Goal: Task Accomplishment & Management: Complete application form

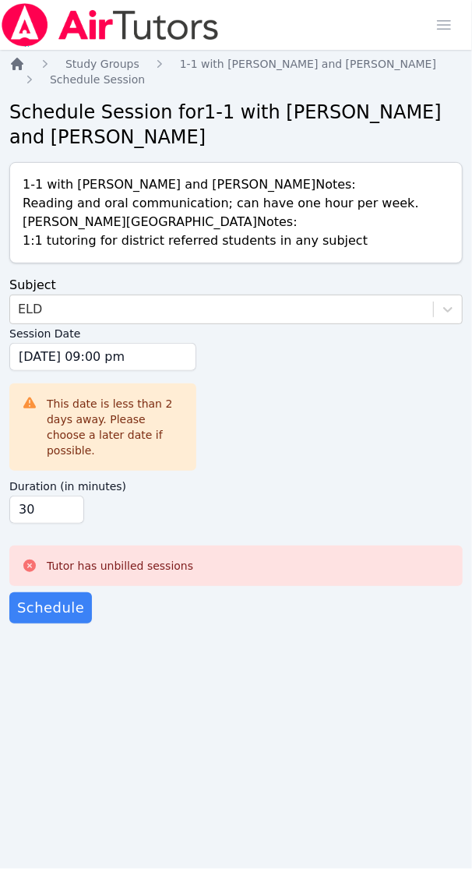
click at [20, 59] on icon "Breadcrumb" at bounding box center [17, 64] width 16 height 16
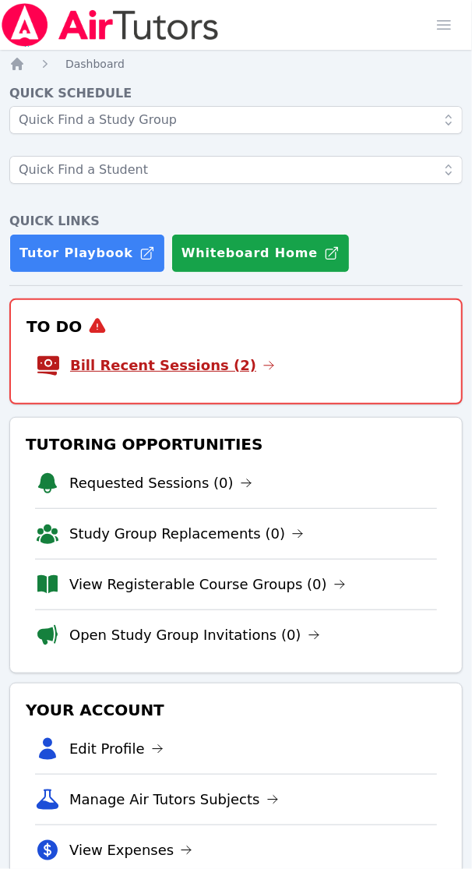
click at [139, 370] on link "Bill Recent Sessions (2)" at bounding box center [172, 366] width 205 height 22
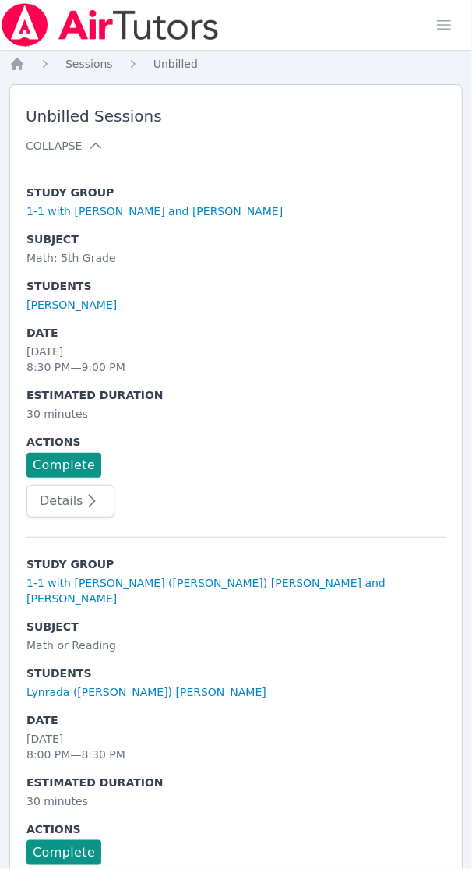
scroll to position [56, 0]
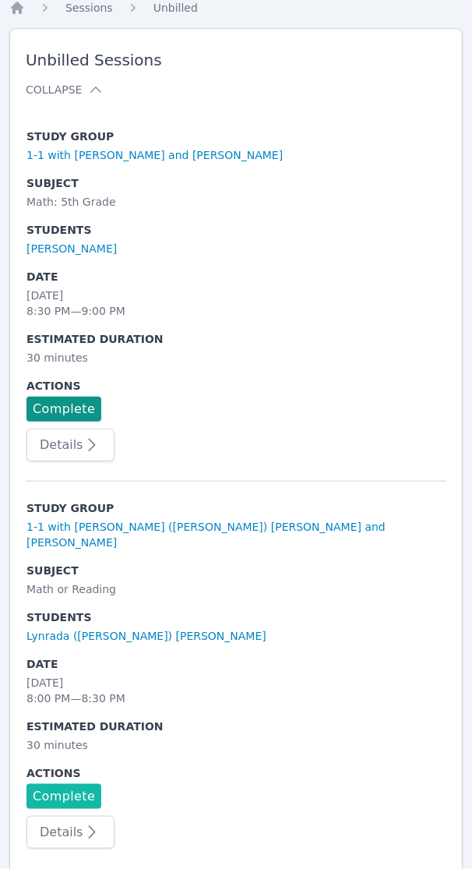
click at [59, 784] on link "Complete" at bounding box center [64, 796] width 75 height 25
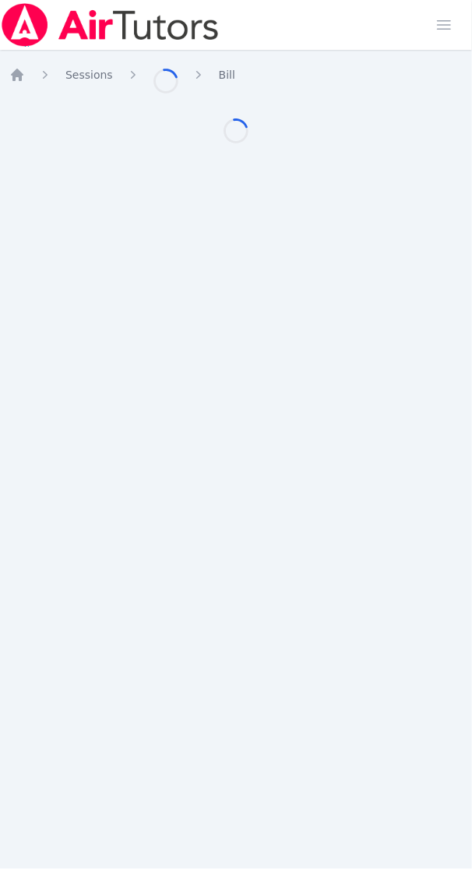
scroll to position [56, 0]
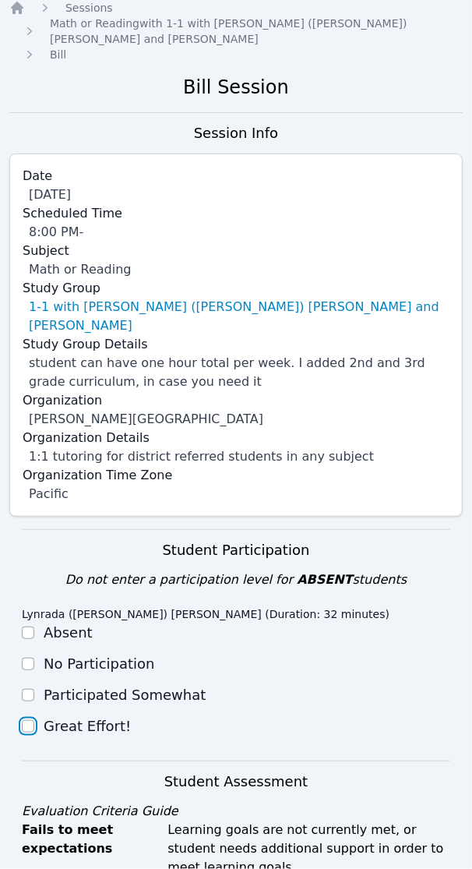
click at [31, 720] on input "Great Effort!" at bounding box center [28, 726] width 12 height 12
checkbox input "true"
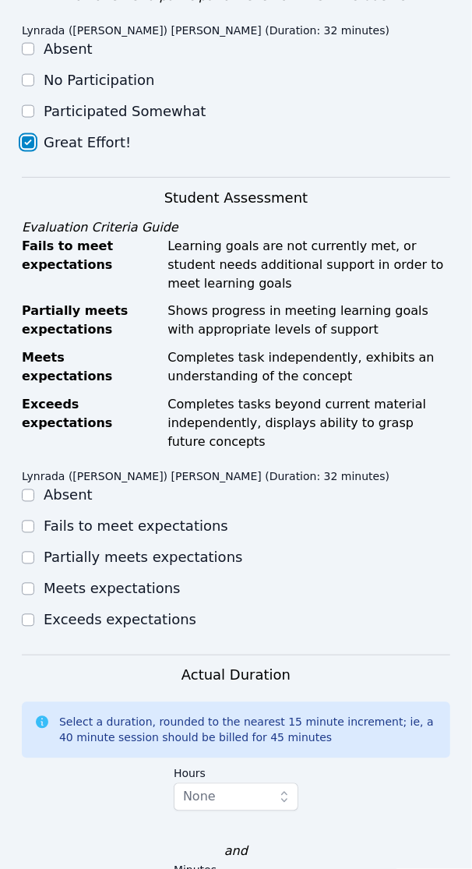
scroll to position [641, 0]
click at [32, 551] on input "Partially meets expectations" at bounding box center [28, 557] width 12 height 12
checkbox input "true"
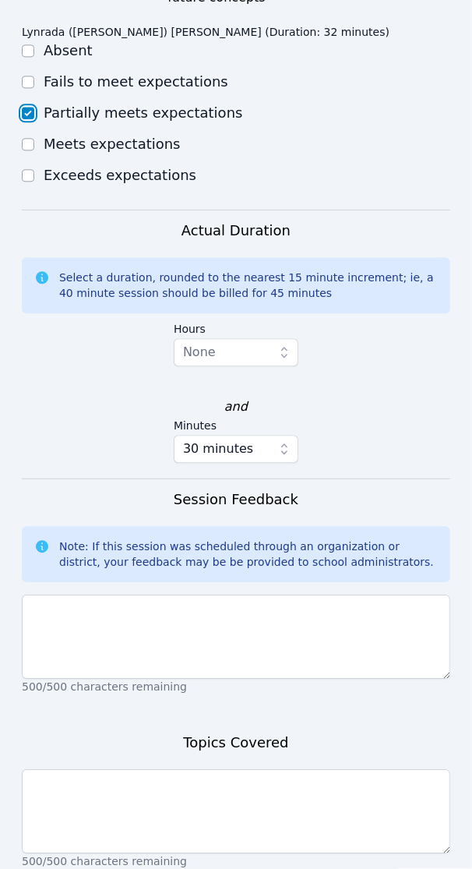
scroll to position [1128, 0]
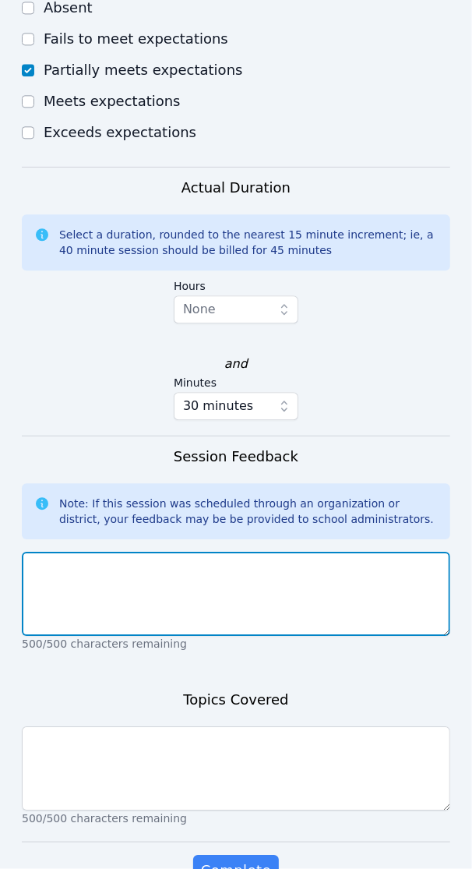
click at [143, 552] on textarea at bounding box center [236, 594] width 429 height 84
click at [94, 552] on textarea at bounding box center [236, 594] width 429 height 84
paste textarea "After warming up with a bellringer initiating recall, editing, revision, and se…"
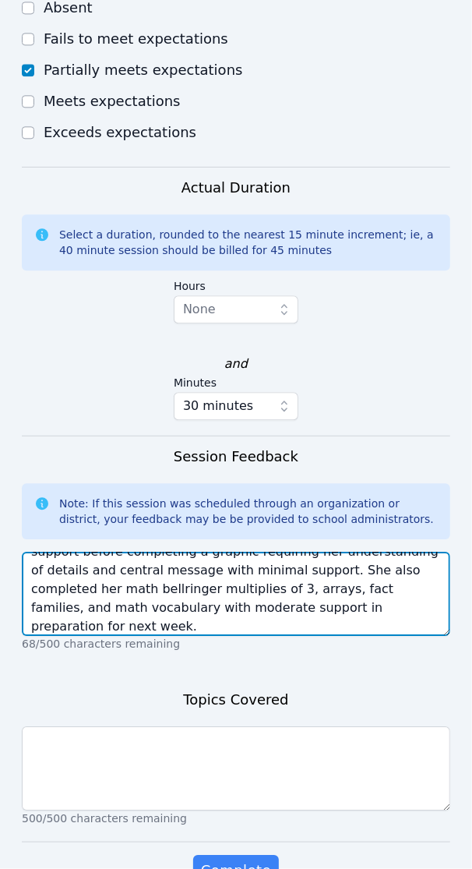
scroll to position [56, 0]
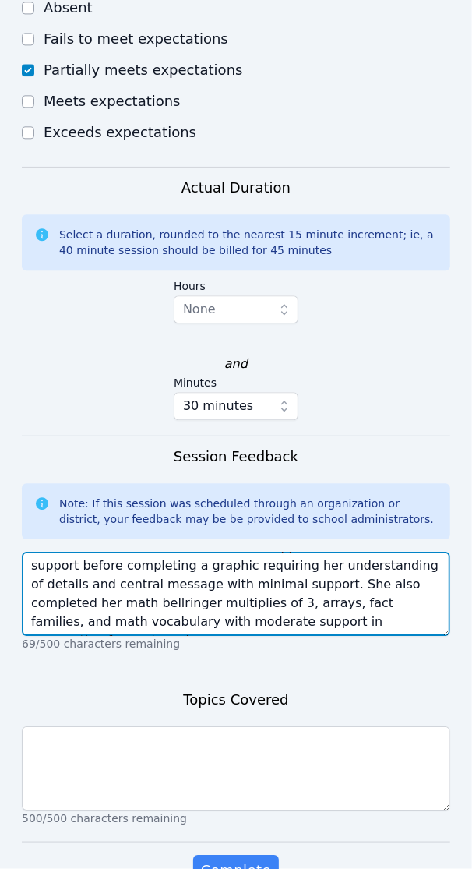
type textarea "After warming up with a bellringer initiating recall, editing, revision, and se…"
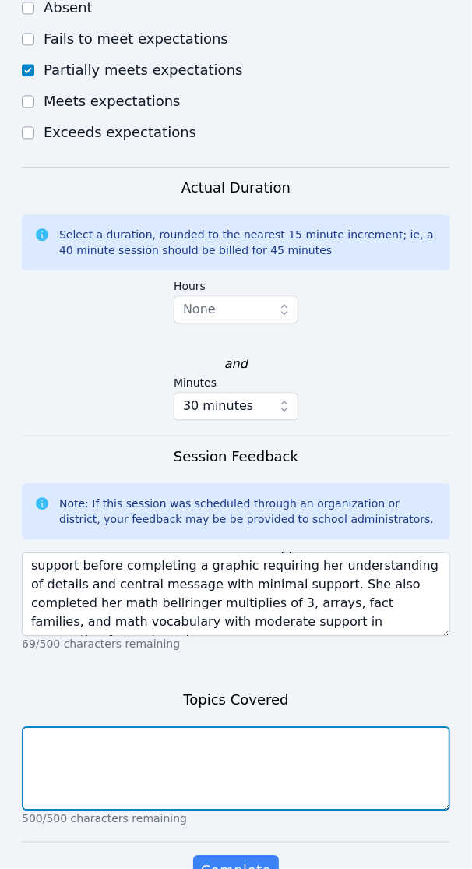
click at [87, 727] on textarea at bounding box center [236, 769] width 429 height 84
paste textarea "Recall, fluency, comprehension, summarization, cause and effect, details, centr…"
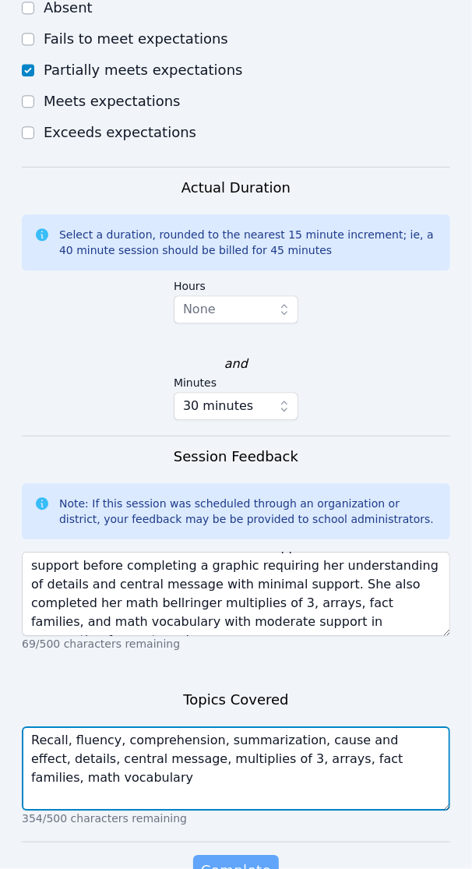
type textarea "Recall, fluency, comprehension, summarization, cause and effect, details, centr…"
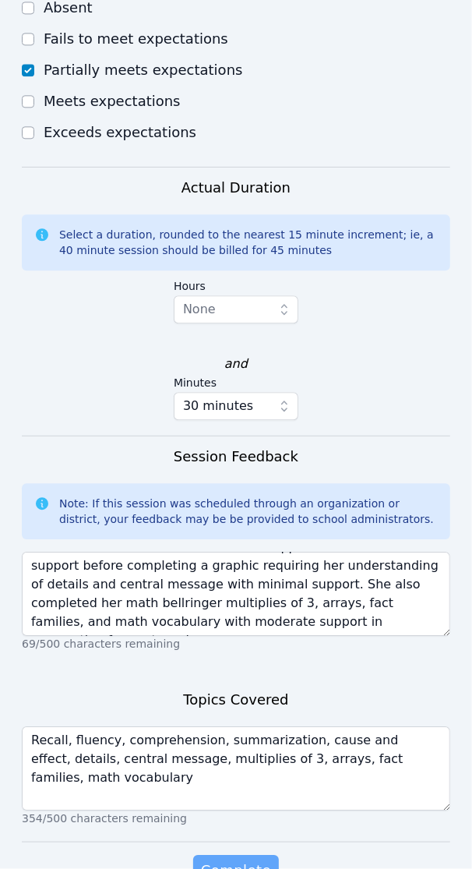
click at [208, 860] on span "Complete" at bounding box center [236, 871] width 70 height 22
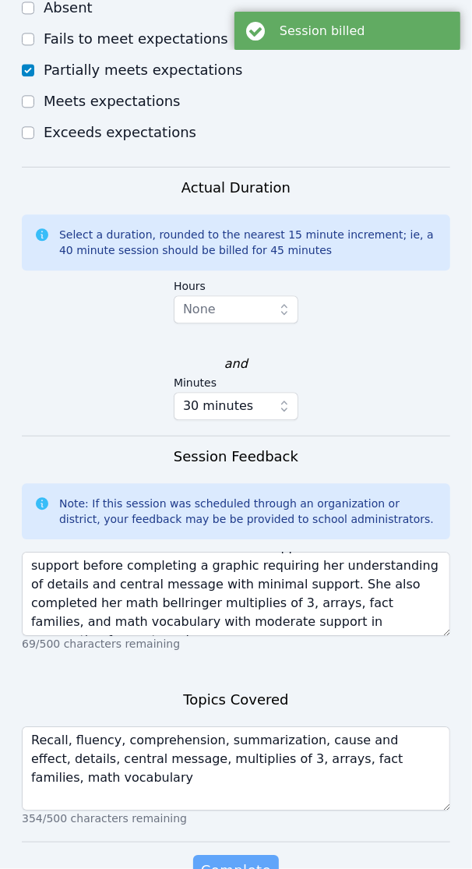
scroll to position [0, 0]
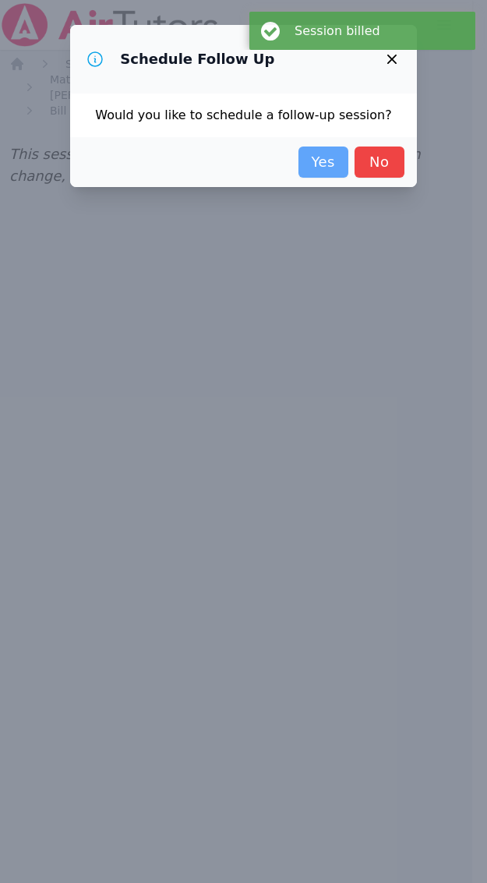
click at [316, 154] on link "Yes" at bounding box center [324, 162] width 50 height 31
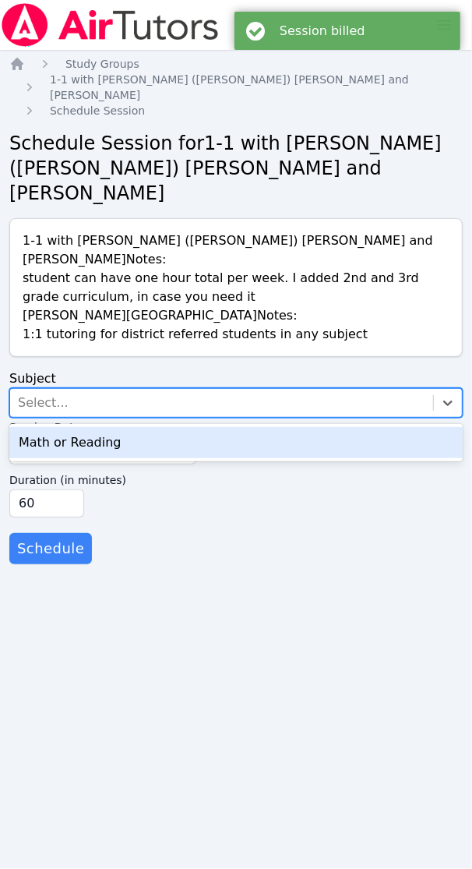
click at [74, 389] on div "Select..." at bounding box center [221, 403] width 423 height 28
click at [76, 427] on div "Math or Reading" at bounding box center [236, 442] width 454 height 31
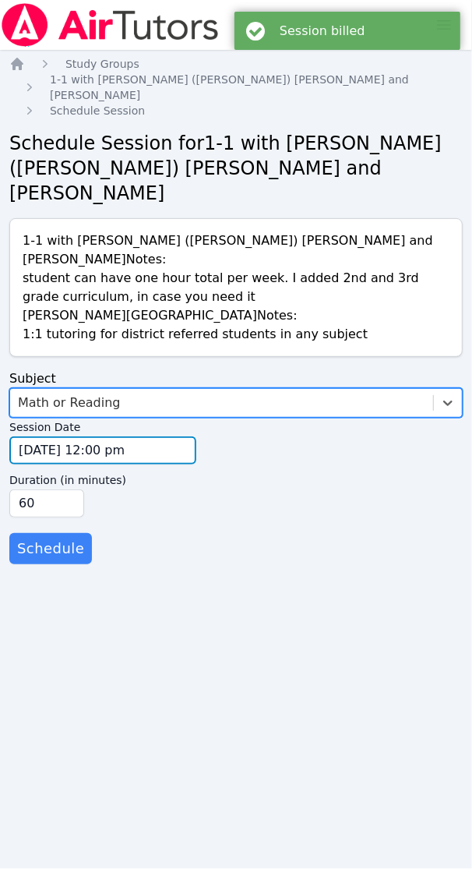
click at [36, 437] on input "[DATE] 12:00 pm" at bounding box center [102, 451] width 187 height 28
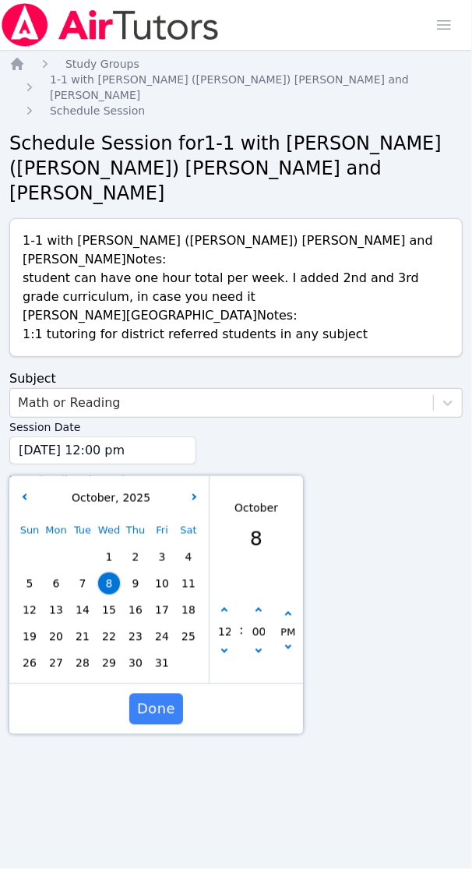
click at [62, 599] on span "13" at bounding box center [56, 610] width 22 height 22
click at [227, 608] on icon "button" at bounding box center [224, 611] width 6 height 6
type input "[DATE] 01:00 pm"
type input "01"
click at [227, 608] on icon "button" at bounding box center [224, 611] width 6 height 6
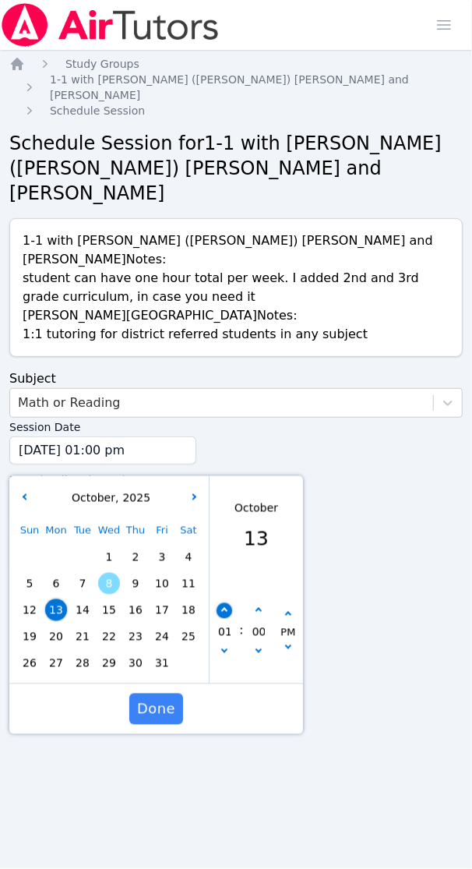
type input "[DATE] 02:00 pm"
type input "02"
click at [227, 608] on icon "button" at bounding box center [224, 611] width 6 height 6
type input "[DATE] 03:00 pm"
type input "03"
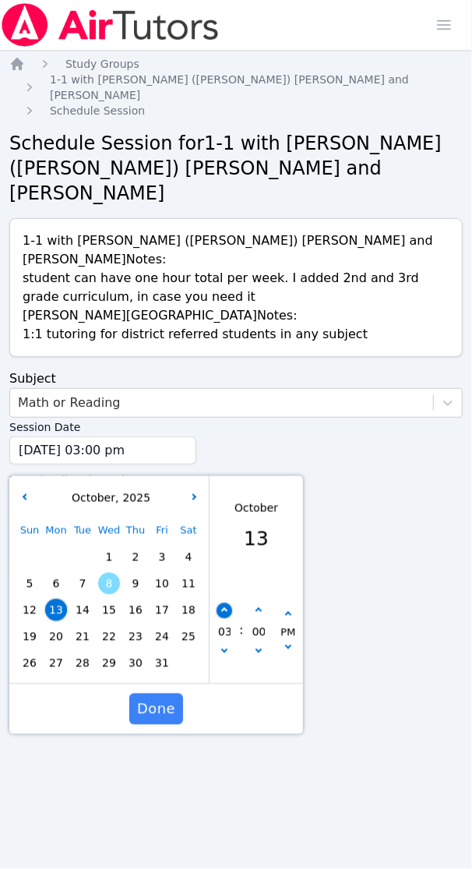
click at [227, 608] on icon "button" at bounding box center [224, 611] width 6 height 6
type input "[DATE] 04:00 pm"
type input "04"
click at [227, 603] on button "button" at bounding box center [225, 611] width 16 height 16
type input "[DATE] 05:00 pm"
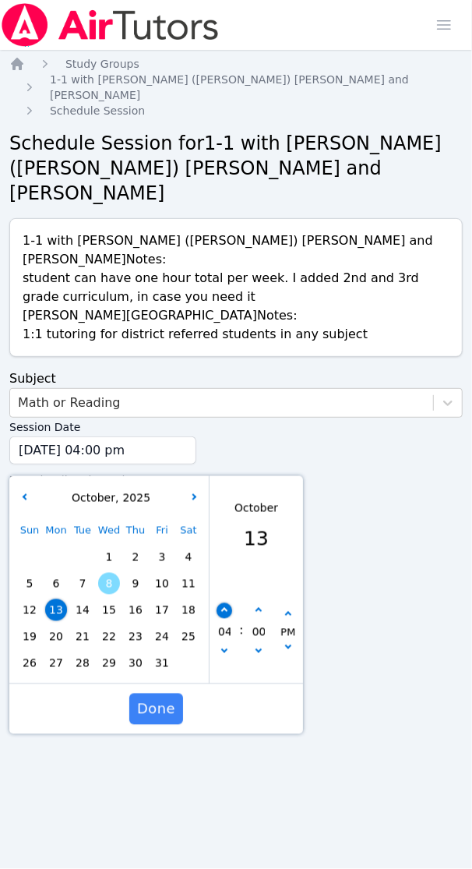
type input "05"
click at [227, 603] on button "button" at bounding box center [225, 611] width 16 height 16
type input "[DATE] 06:00 pm"
type input "06"
click at [228, 603] on button "button" at bounding box center [225, 611] width 16 height 16
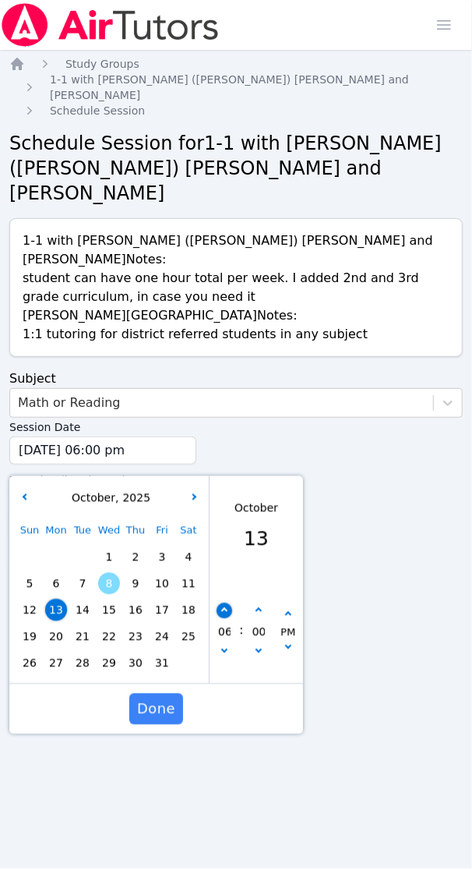
type input "[DATE] 07:00 pm"
type input "07"
click at [228, 603] on button "button" at bounding box center [225, 611] width 16 height 16
type input "[DATE] 08:00 pm"
type input "08"
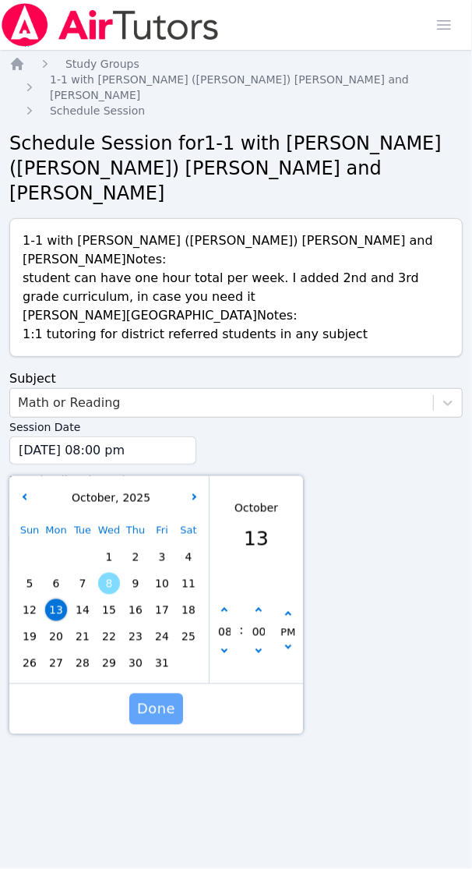
click at [150, 698] on span "Done" at bounding box center [156, 709] width 38 height 22
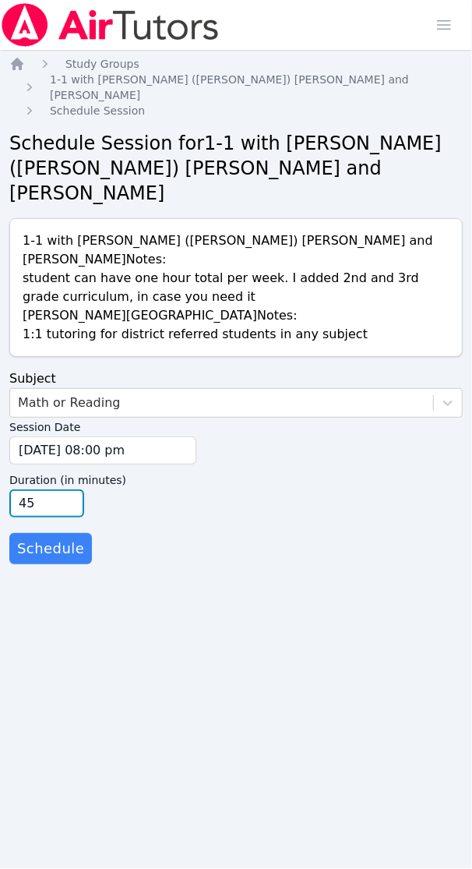
click at [66, 490] on input "45" at bounding box center [46, 504] width 75 height 28
type input "30"
click at [66, 490] on input "30" at bounding box center [46, 504] width 75 height 28
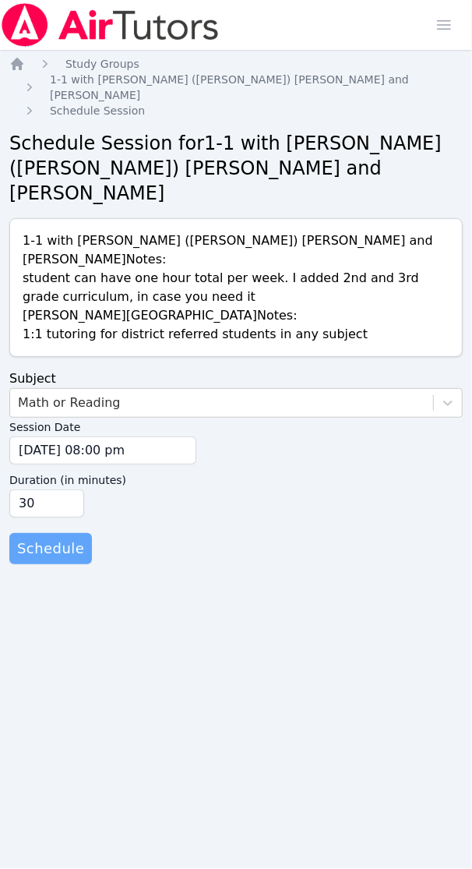
click at [47, 538] on span "Schedule" at bounding box center [50, 549] width 67 height 22
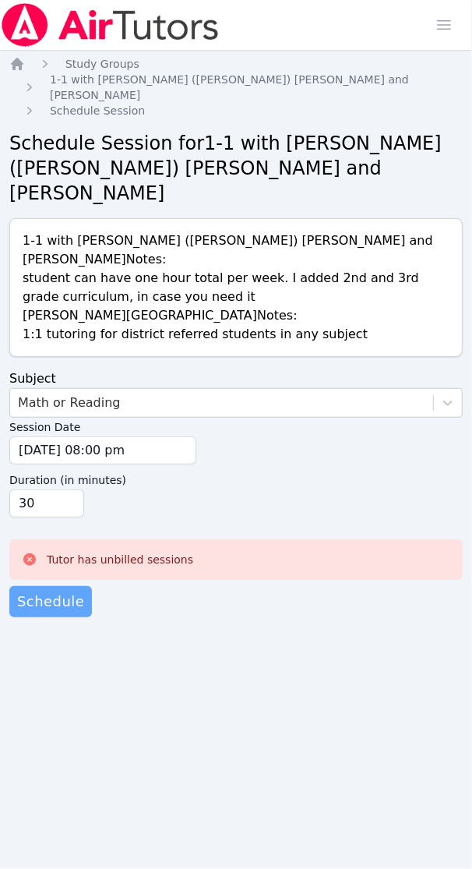
click at [53, 591] on span "Schedule" at bounding box center [50, 602] width 67 height 22
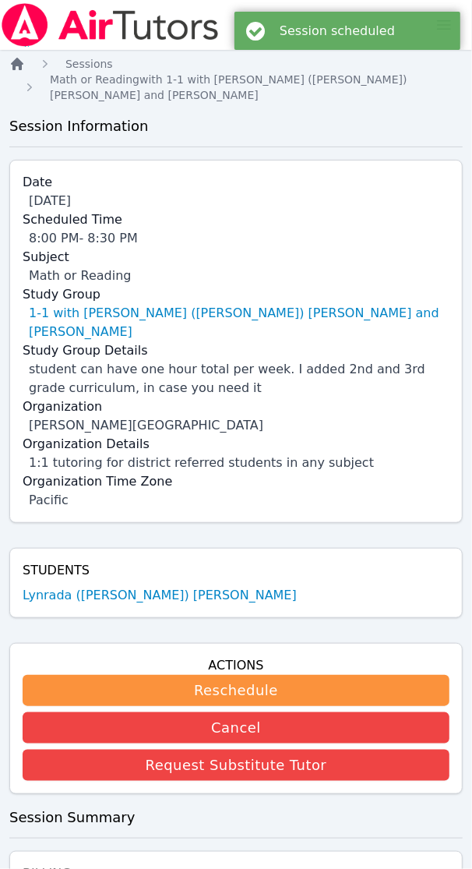
click at [21, 68] on icon "Breadcrumb" at bounding box center [17, 64] width 12 height 12
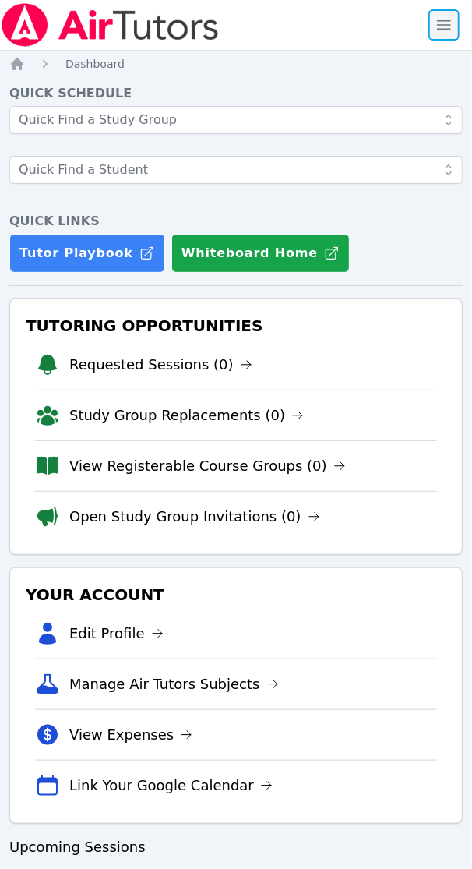
click at [446, 36] on span "button" at bounding box center [444, 25] width 34 height 34
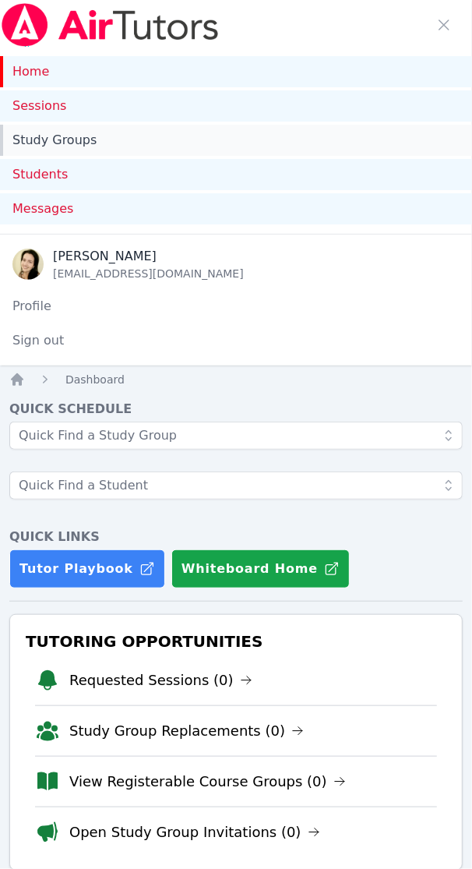
click at [72, 140] on link "Study Groups" at bounding box center [236, 140] width 472 height 31
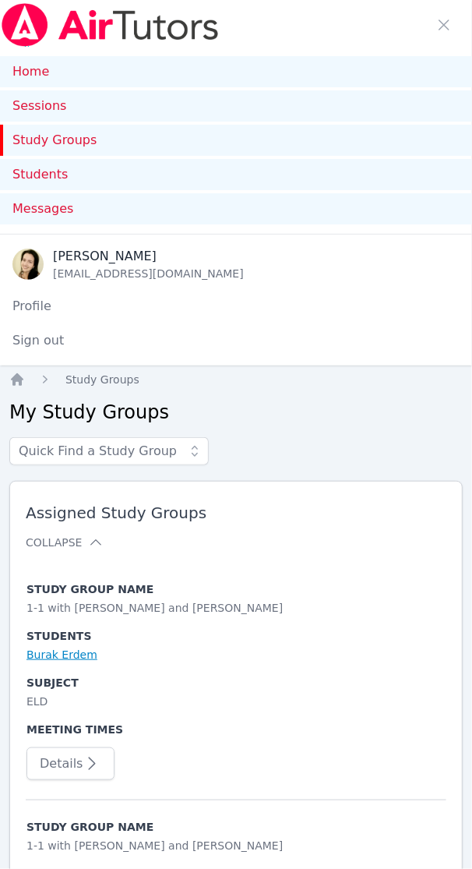
click at [67, 660] on link "Burak Erdem" at bounding box center [62, 655] width 71 height 16
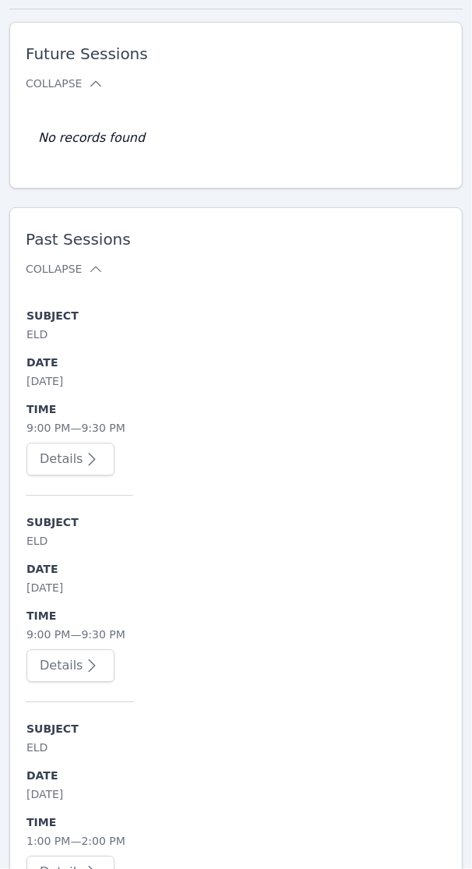
scroll to position [1072, 0]
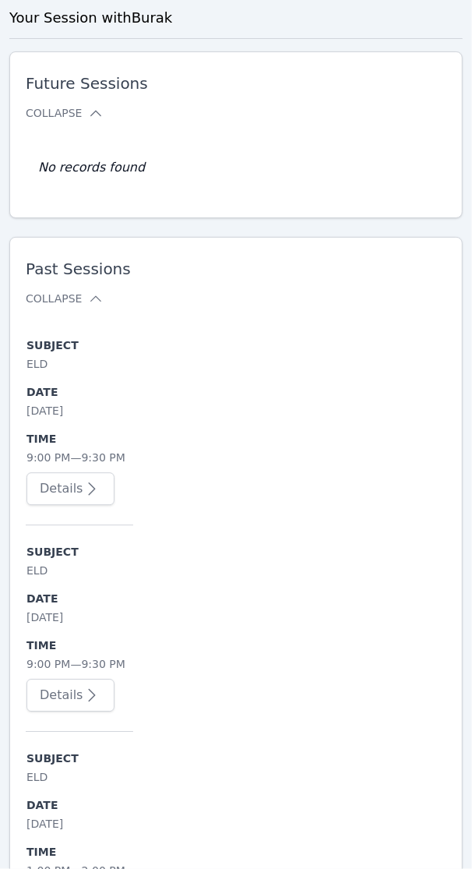
click at [72, 490] on button "Details" at bounding box center [71, 488] width 88 height 33
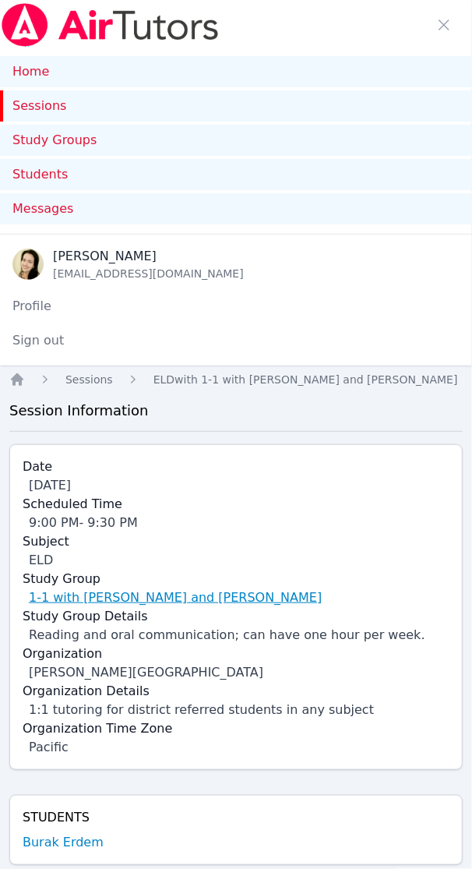
click at [156, 593] on link "1-1 with [PERSON_NAME] and [PERSON_NAME]" at bounding box center [175, 598] width 293 height 19
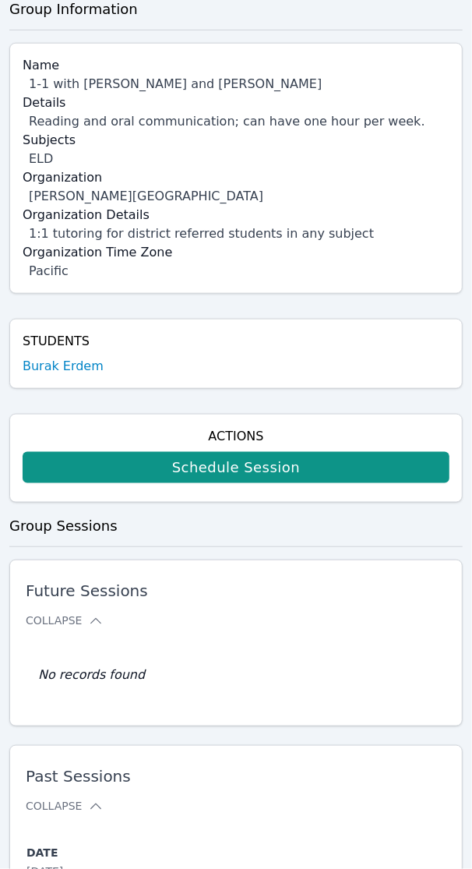
scroll to position [487, 0]
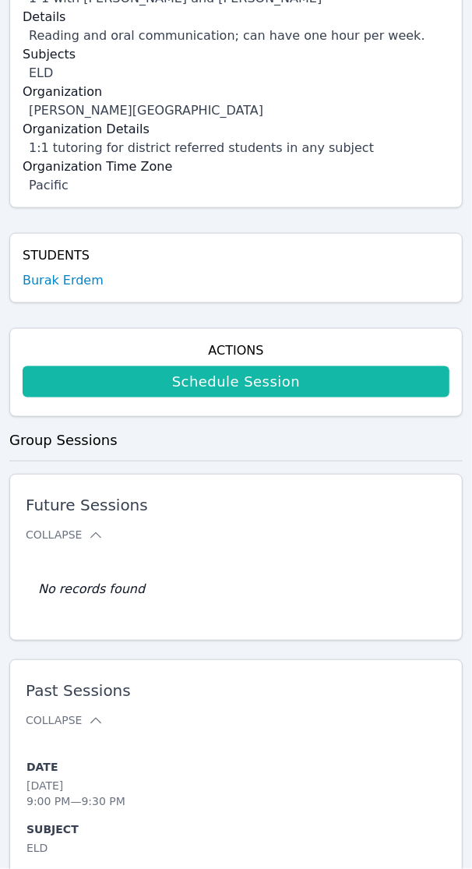
click at [258, 383] on link "Schedule Session" at bounding box center [236, 381] width 427 height 31
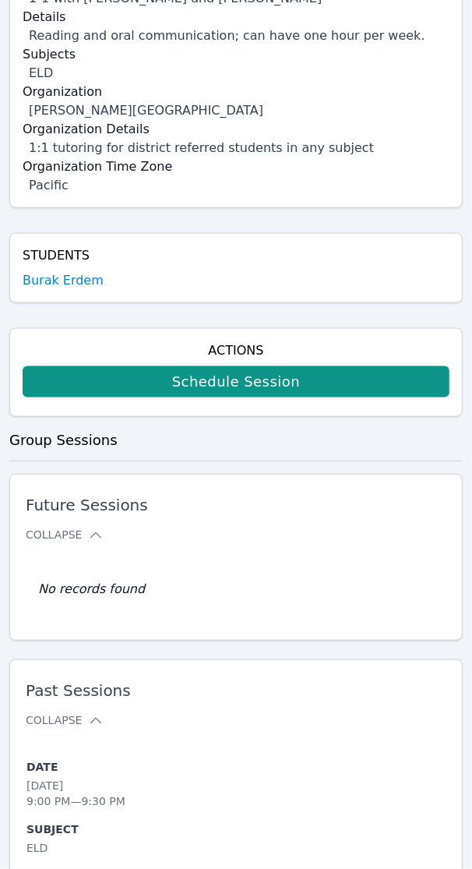
scroll to position [14, 0]
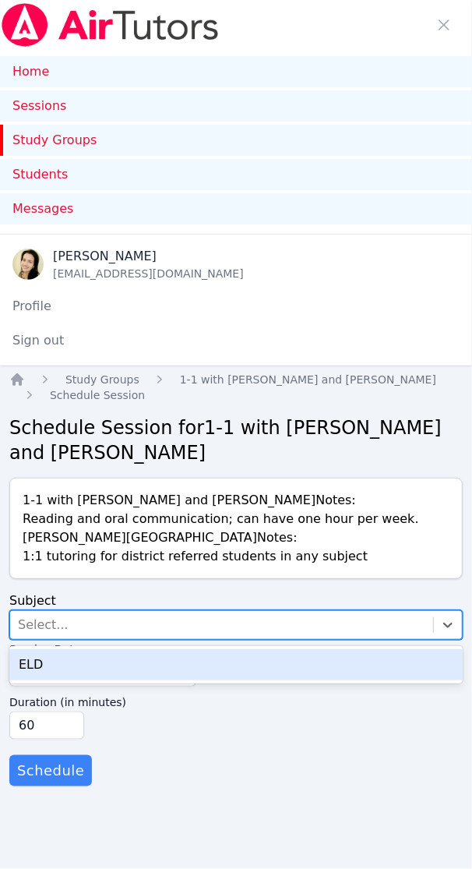
click at [44, 616] on div "Select..." at bounding box center [43, 625] width 51 height 19
click at [31, 652] on div "ELD" at bounding box center [236, 664] width 454 height 31
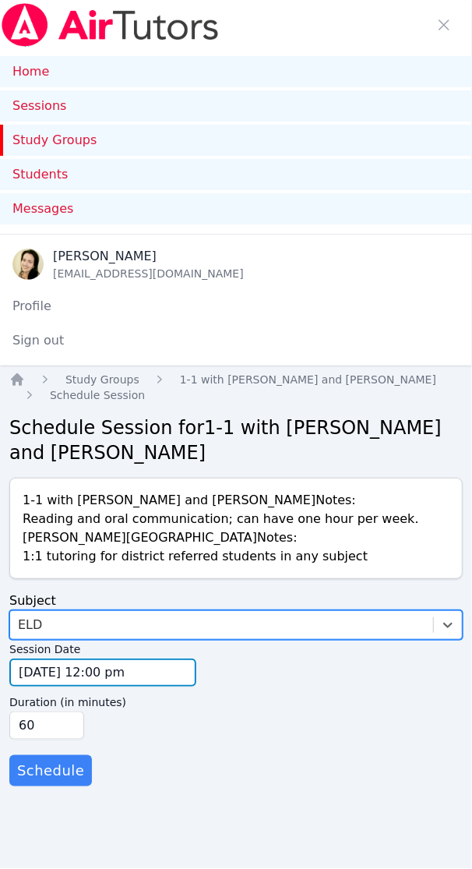
click at [31, 659] on input "[DATE] 12:00 pm" at bounding box center [102, 673] width 187 height 28
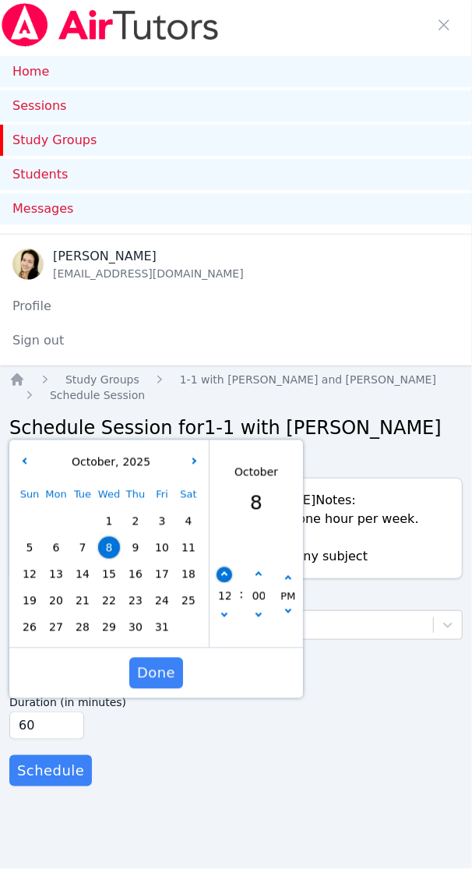
click at [228, 567] on button "button" at bounding box center [225, 575] width 16 height 16
type input "10/08/2025 01:00 pm"
type input "01"
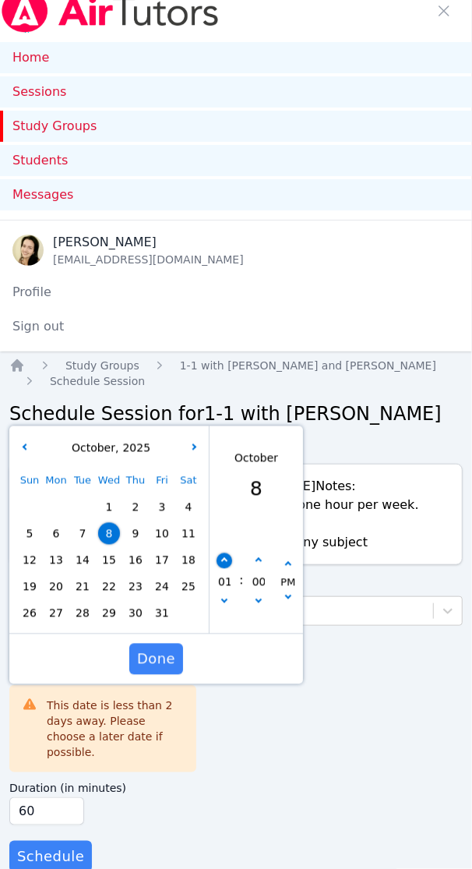
click at [228, 561] on button "button" at bounding box center [225, 561] width 16 height 16
type input "10/08/2025 02:00 pm"
type input "02"
click at [228, 561] on button "button" at bounding box center [225, 561] width 16 height 16
type input "10/08/2025 03:00 pm"
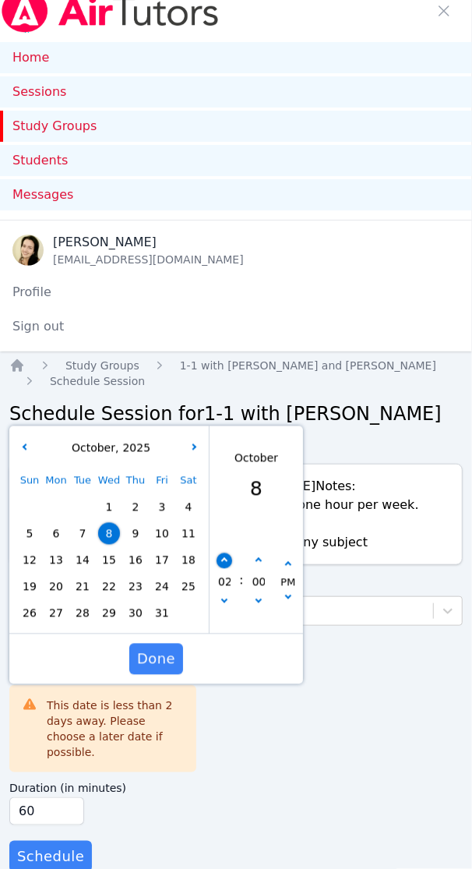
type input "03"
click at [228, 561] on button "button" at bounding box center [225, 561] width 16 height 16
type input "10/08/2025 04:00 pm"
type input "04"
click at [228, 561] on button "button" at bounding box center [225, 561] width 16 height 16
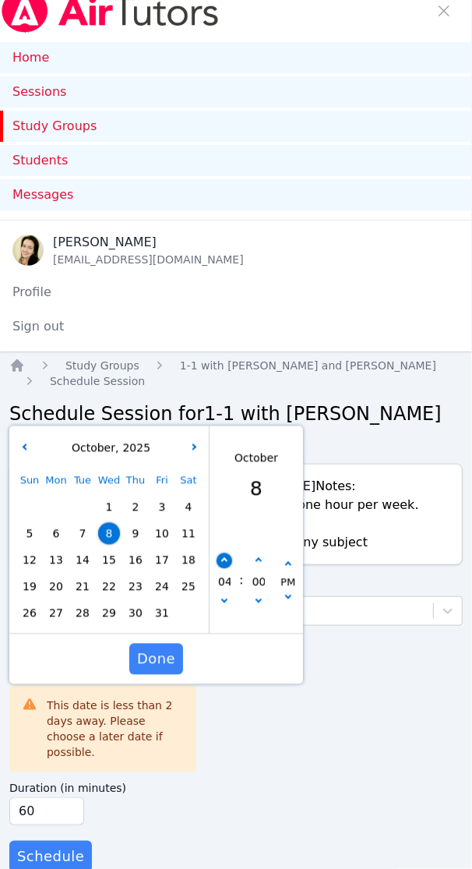
type input "10/08/2025 05:00 pm"
type input "05"
click at [228, 561] on button "button" at bounding box center [225, 561] width 16 height 16
type input "10/08/2025 06:00 pm"
type input "06"
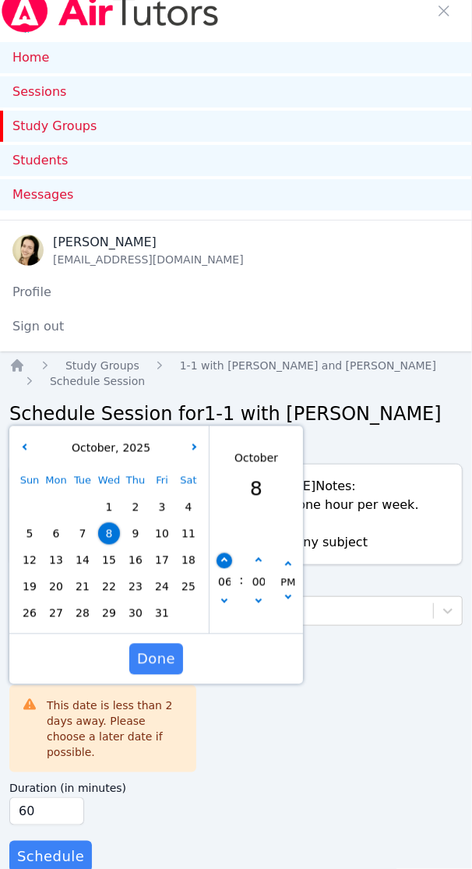
click at [228, 561] on button "button" at bounding box center [225, 561] width 16 height 16
type input "10/08/2025 07:00 pm"
type input "07"
click at [228, 561] on button "button" at bounding box center [225, 561] width 16 height 16
type input "10/08/2025 08:00 pm"
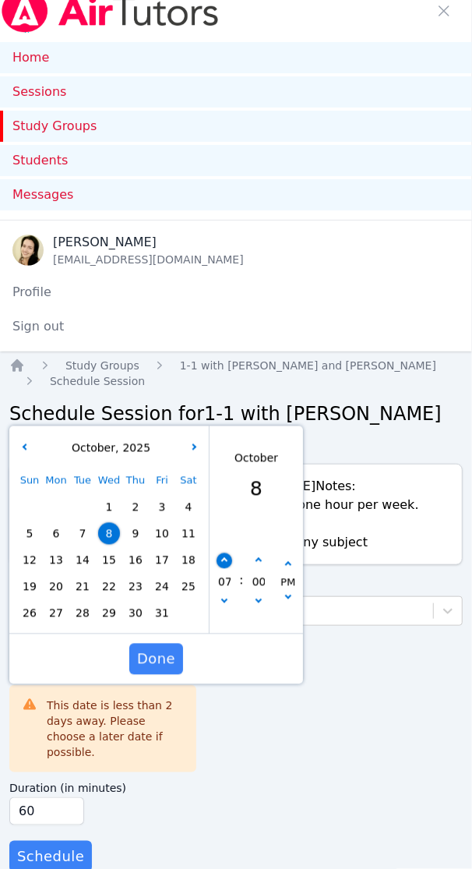
type input "08"
click at [228, 561] on button "button" at bounding box center [225, 561] width 16 height 16
type input "10/08/2025 09:00 pm"
type input "09"
click at [164, 652] on span "Done" at bounding box center [156, 660] width 38 height 22
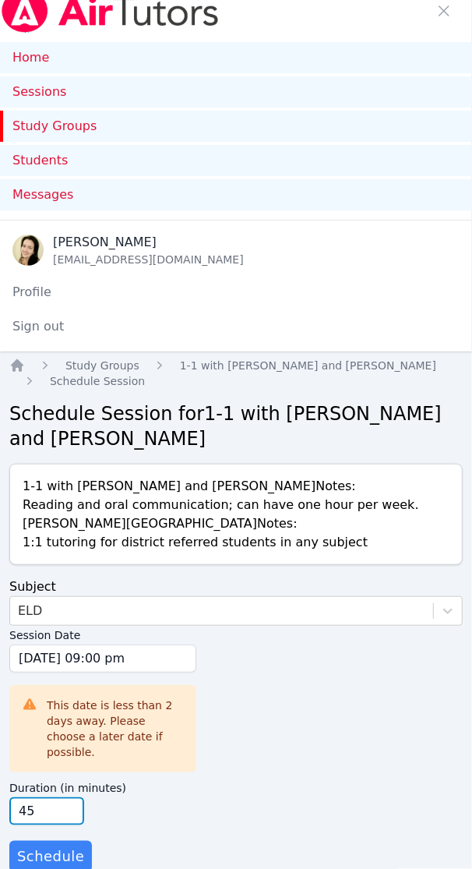
click at [63, 799] on input "45" at bounding box center [46, 811] width 75 height 28
type input "30"
click at [63, 799] on input "30" at bounding box center [46, 811] width 75 height 28
click at [244, 822] on div "Session Date 10/08/2025 09:00 pm 10/8/2025 9:00 pm This date is less than 2 day…" at bounding box center [236, 733] width 454 height 215
click at [59, 846] on span "Schedule" at bounding box center [50, 857] width 67 height 22
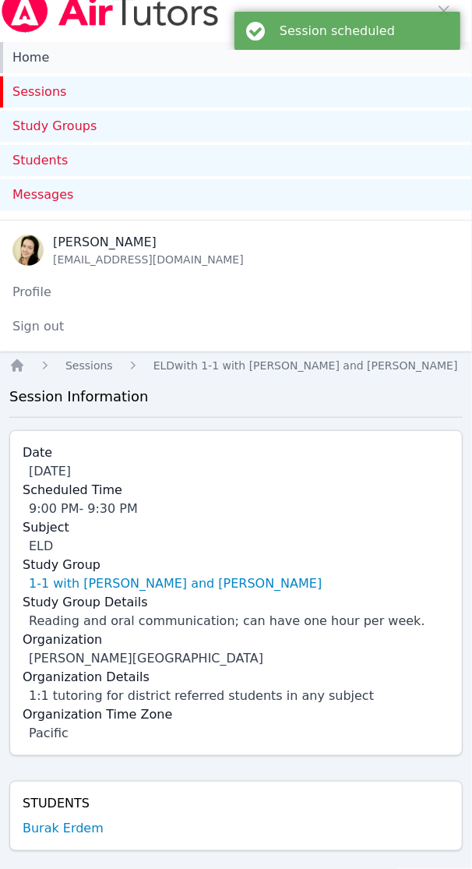
click at [31, 58] on link "Home" at bounding box center [236, 57] width 472 height 31
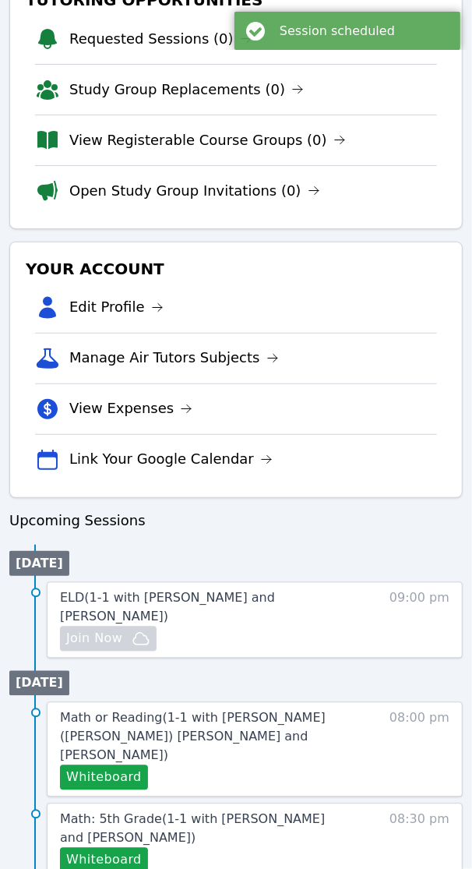
scroll to position [649, 0]
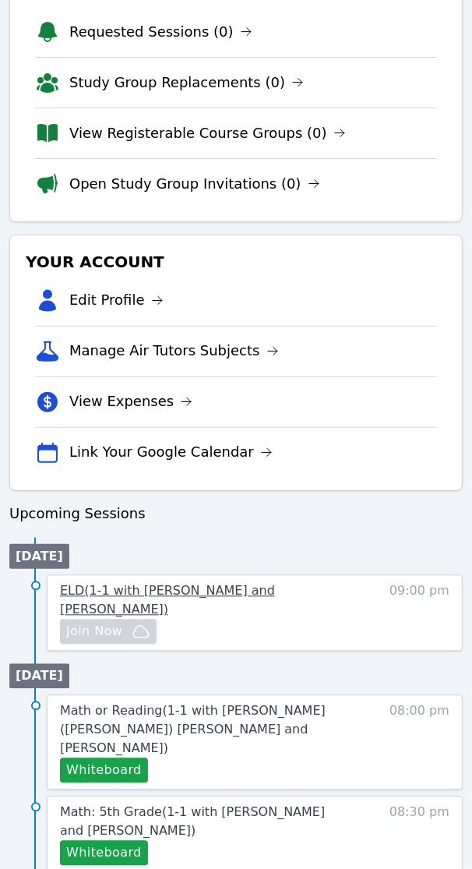
click at [157, 597] on span "ELD ( 1-1 with Burak Erdem and Shelly Fisher )" at bounding box center [167, 601] width 215 height 34
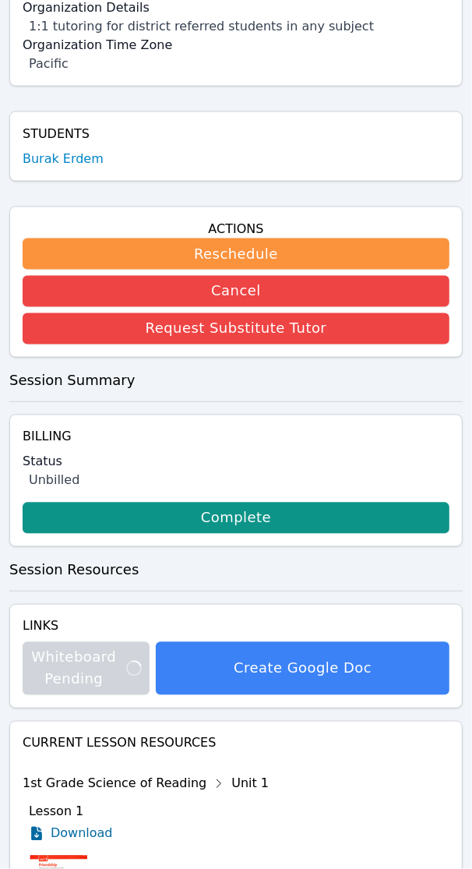
scroll to position [746, 0]
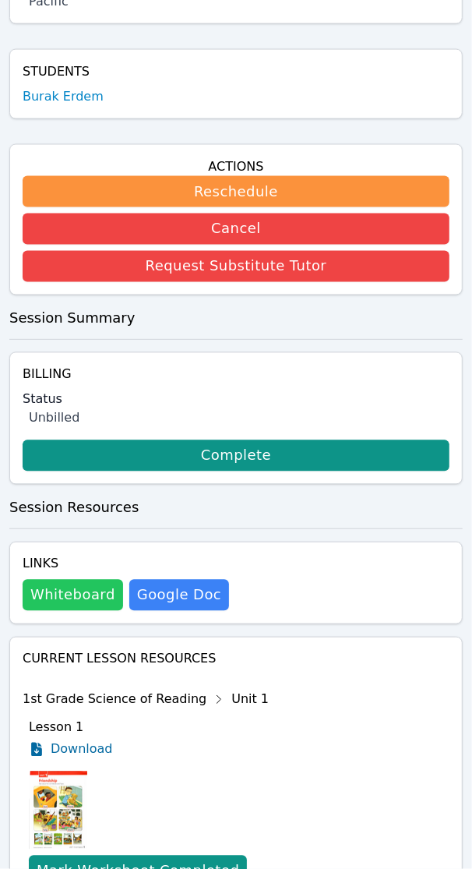
click at [80, 603] on button "Whiteboard" at bounding box center [73, 595] width 101 height 31
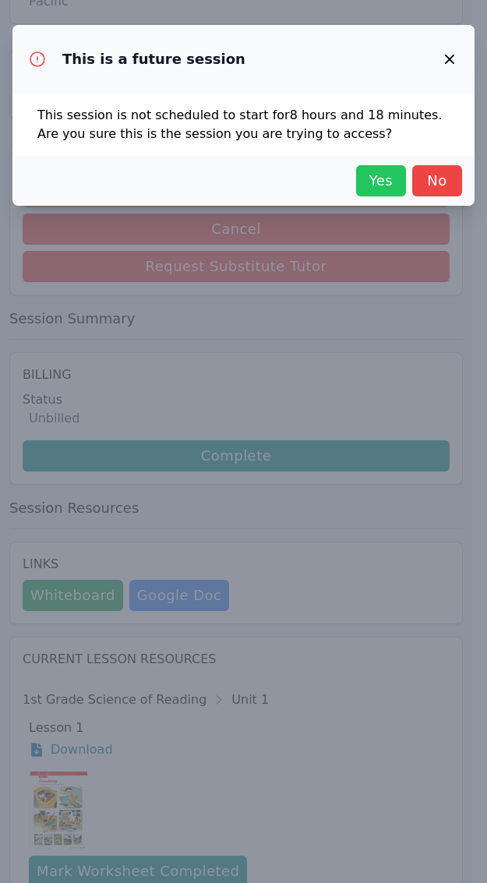
click at [372, 177] on span "Yes" at bounding box center [381, 181] width 34 height 22
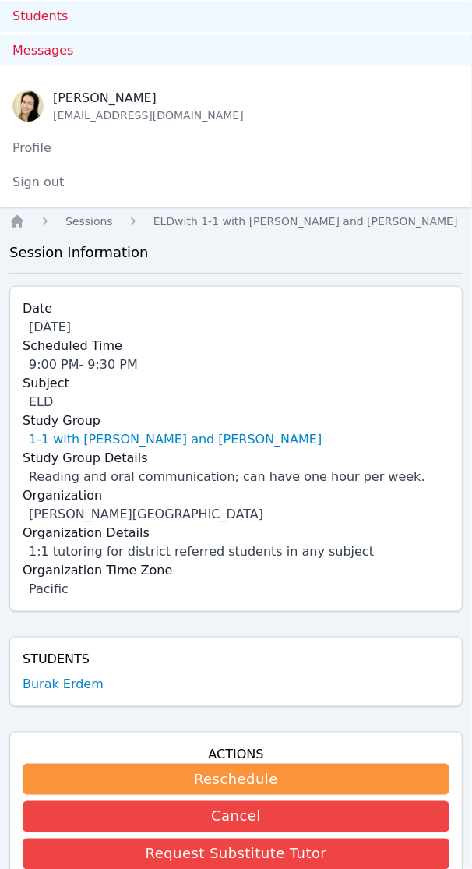
scroll to position [0, 0]
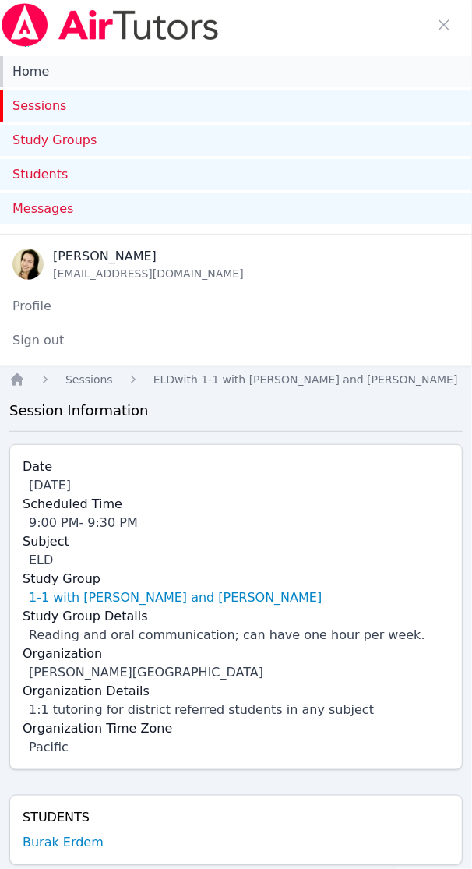
click at [28, 76] on link "Home" at bounding box center [236, 71] width 472 height 31
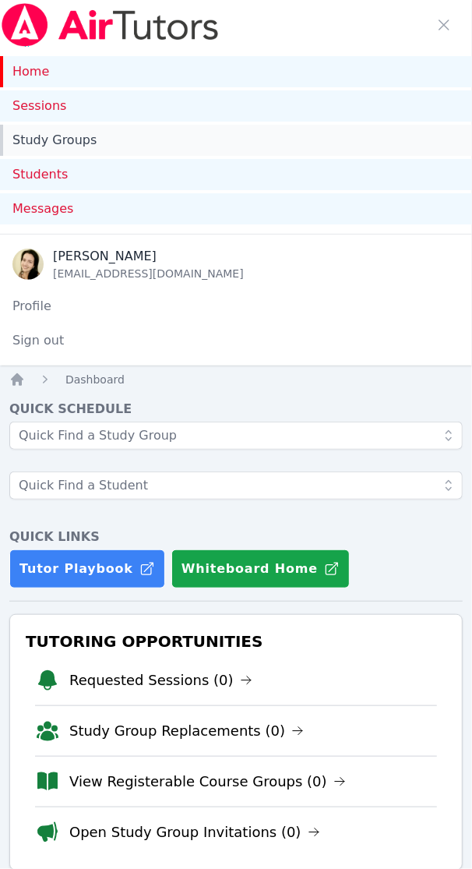
click at [90, 140] on link "Study Groups" at bounding box center [236, 140] width 472 height 31
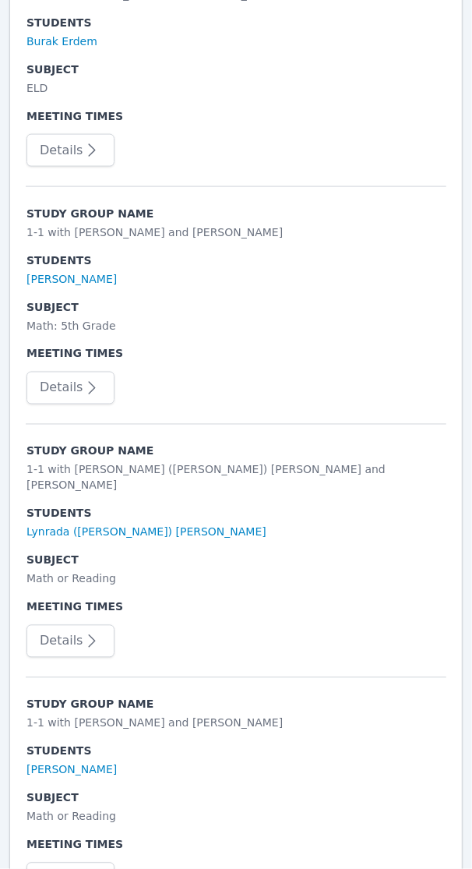
scroll to position [661, 0]
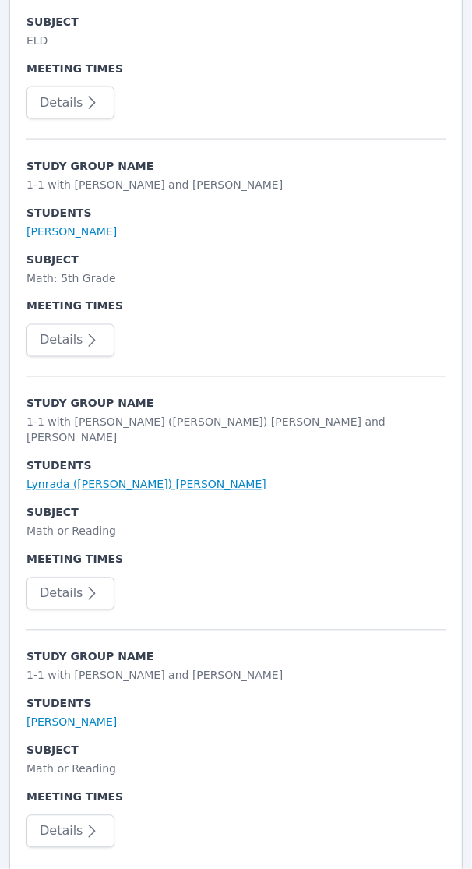
click at [90, 477] on link "Lynrada (Melinda) Kanthiya" at bounding box center [147, 485] width 240 height 16
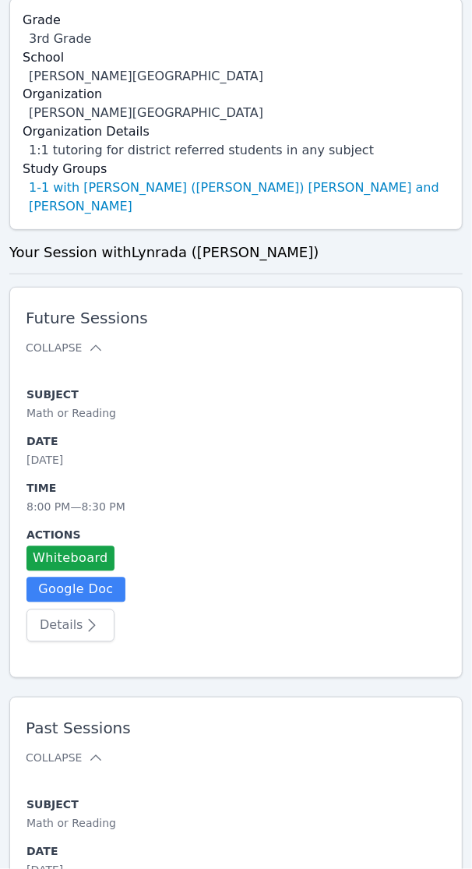
scroll to position [894, 0]
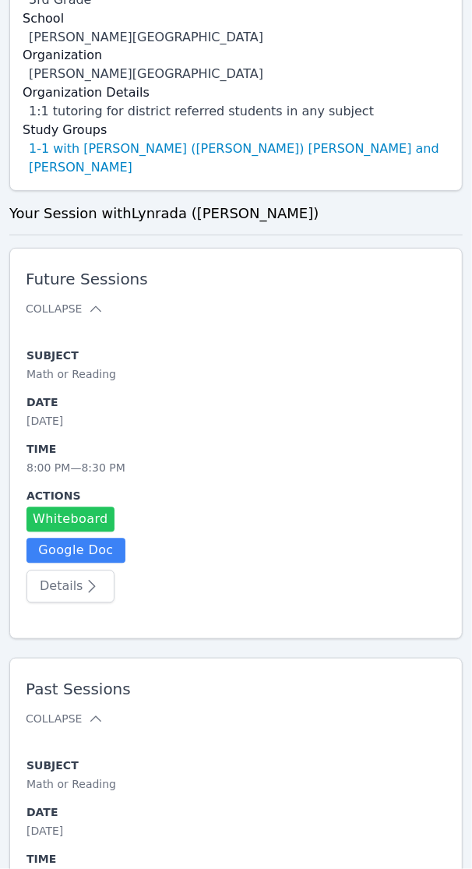
click at [86, 507] on button "Whiteboard" at bounding box center [71, 519] width 88 height 25
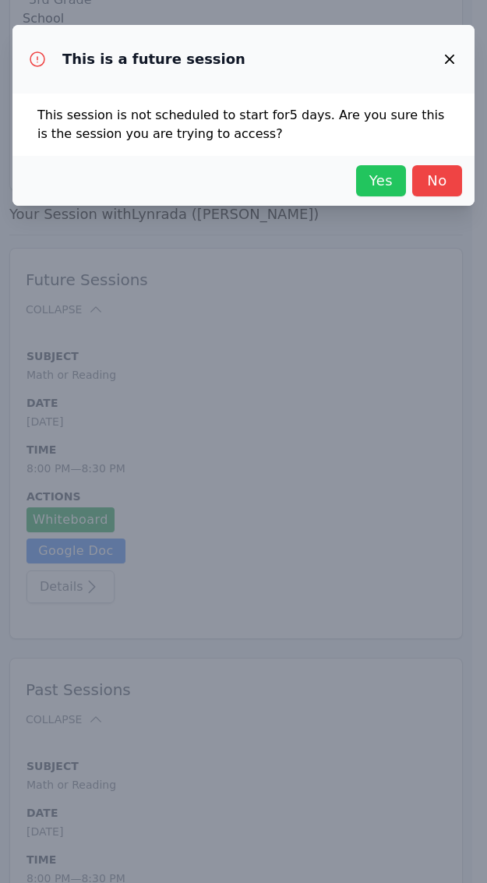
click at [377, 173] on span "Yes" at bounding box center [381, 181] width 34 height 22
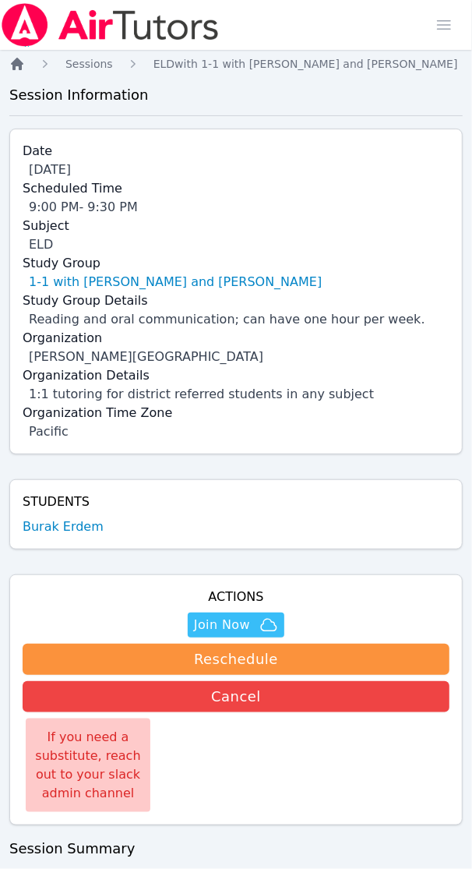
click at [20, 63] on icon "Breadcrumb" at bounding box center [17, 64] width 12 height 12
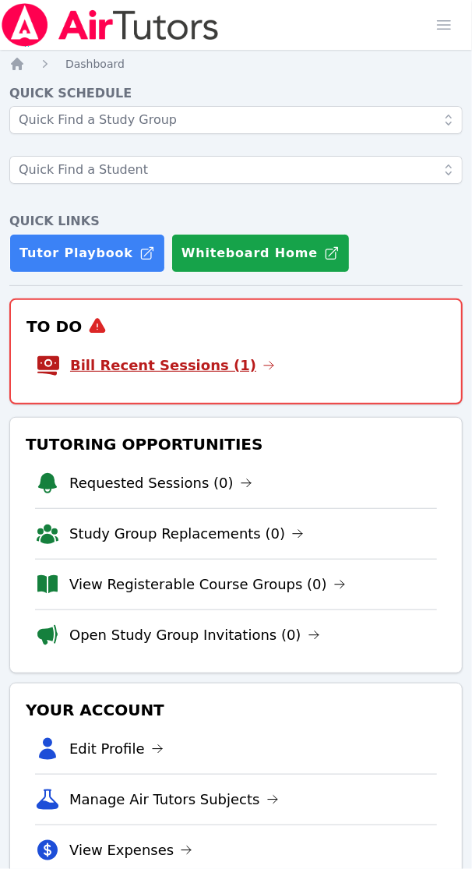
click at [142, 368] on link "Bill Recent Sessions (1)" at bounding box center [172, 366] width 205 height 22
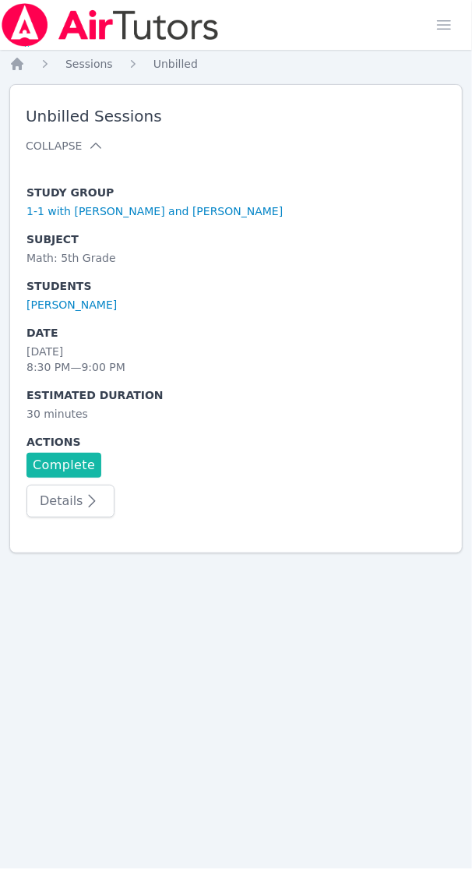
click at [83, 461] on link "Complete" at bounding box center [64, 465] width 75 height 25
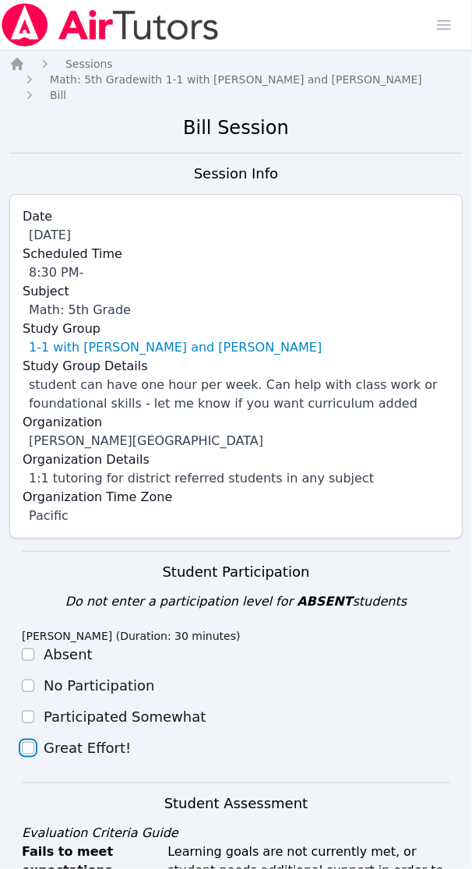
click at [33, 742] on input "Great Effort!" at bounding box center [28, 748] width 12 height 12
checkbox input "true"
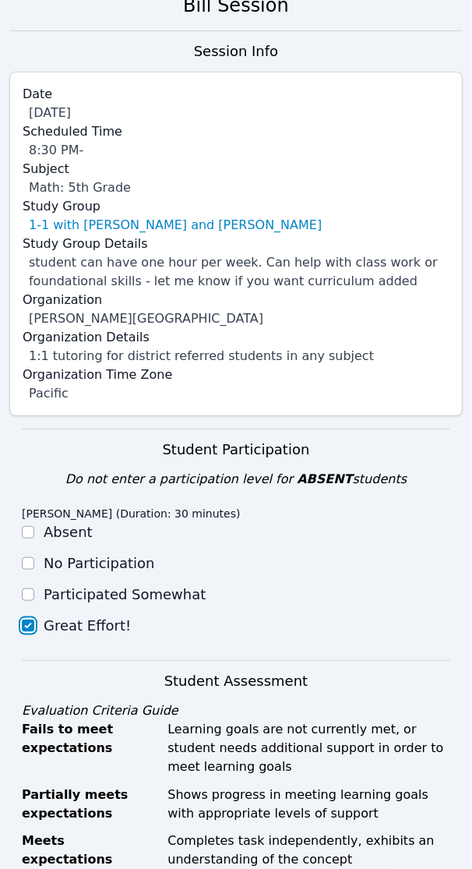
scroll to position [487, 0]
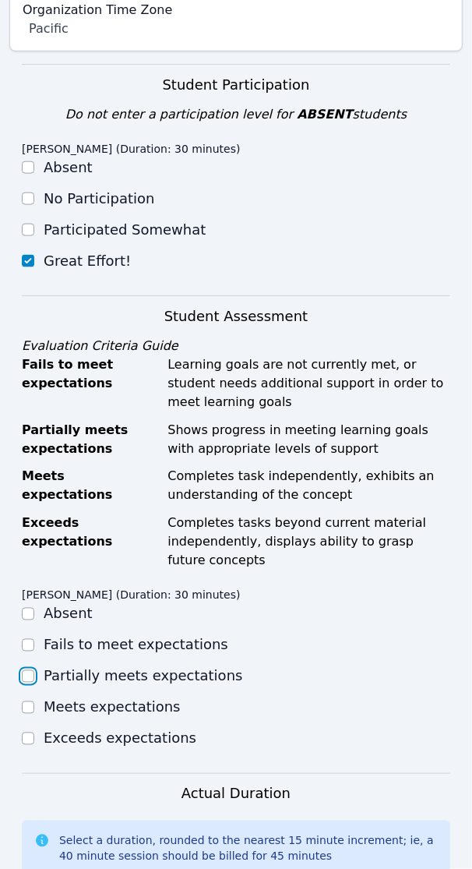
click at [32, 670] on input "Partially meets expectations" at bounding box center [28, 676] width 12 height 12
checkbox input "true"
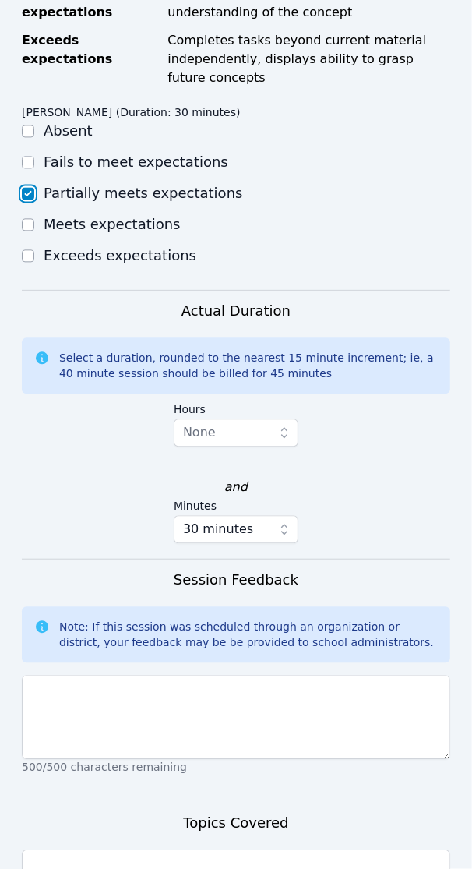
scroll to position [974, 0]
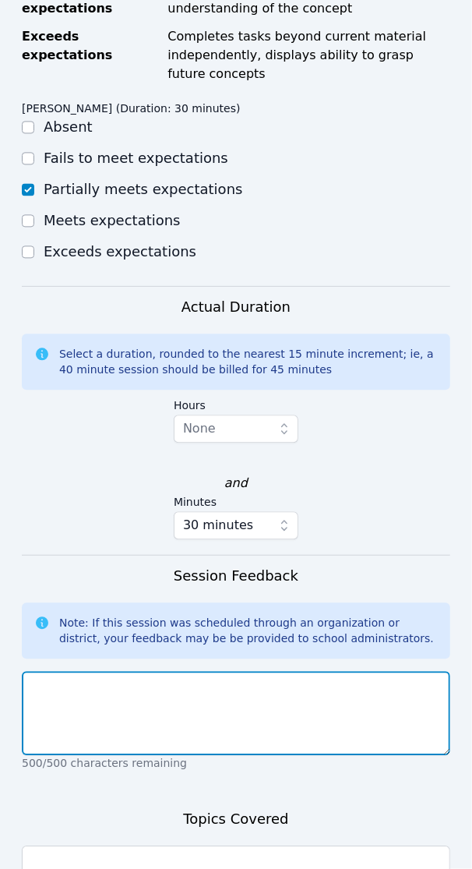
click at [57, 682] on textarea at bounding box center [236, 713] width 429 height 84
paste textarea "After warming up with a bellringer on multiplies of 5, arrays, fact families, m…"
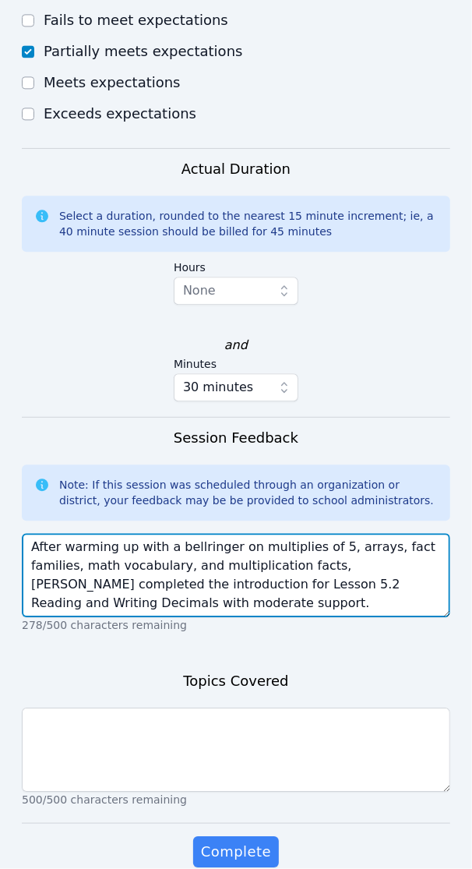
scroll to position [1127, 0]
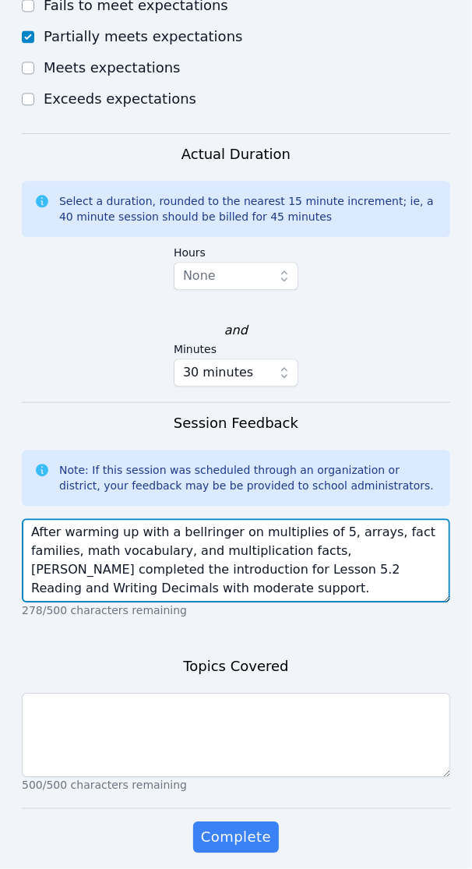
type textarea "After warming up with a bellringer on multiplies of 5, arrays, fact families, m…"
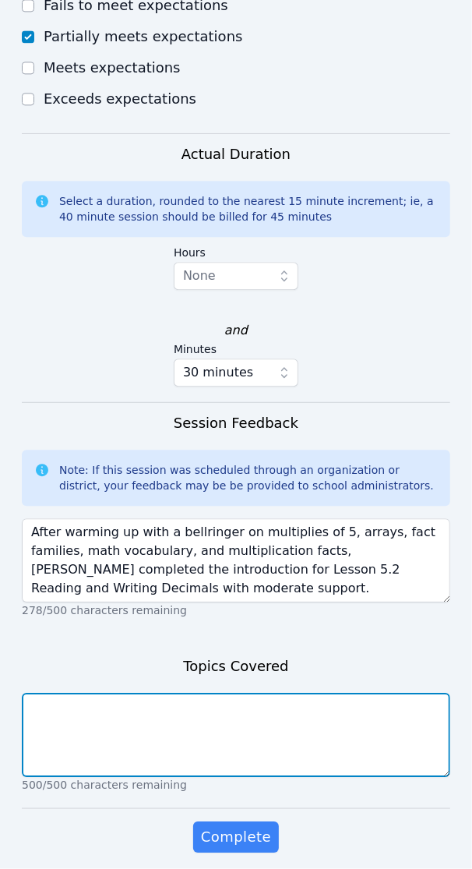
click at [72, 696] on textarea at bounding box center [236, 735] width 429 height 84
paste textarea "multiplies of 5, arrays, fact families, math vocabulary, multiplication facts, …"
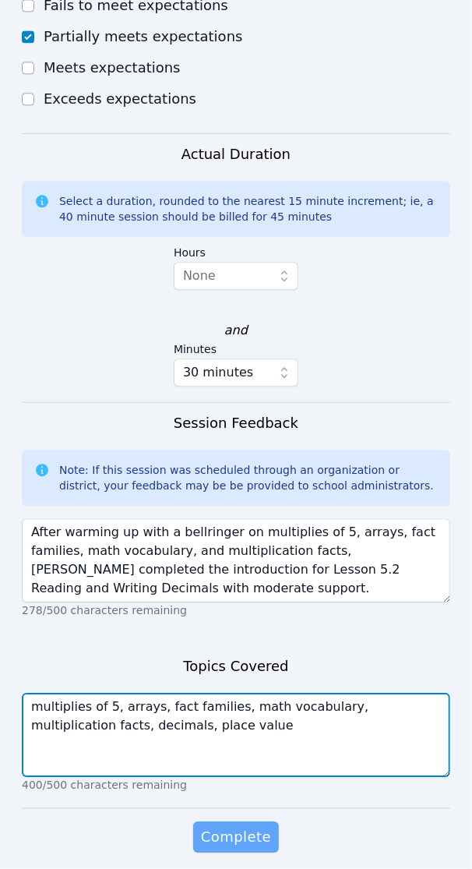
type textarea "multiplies of 5, arrays, fact families, math vocabulary, multiplication facts, …"
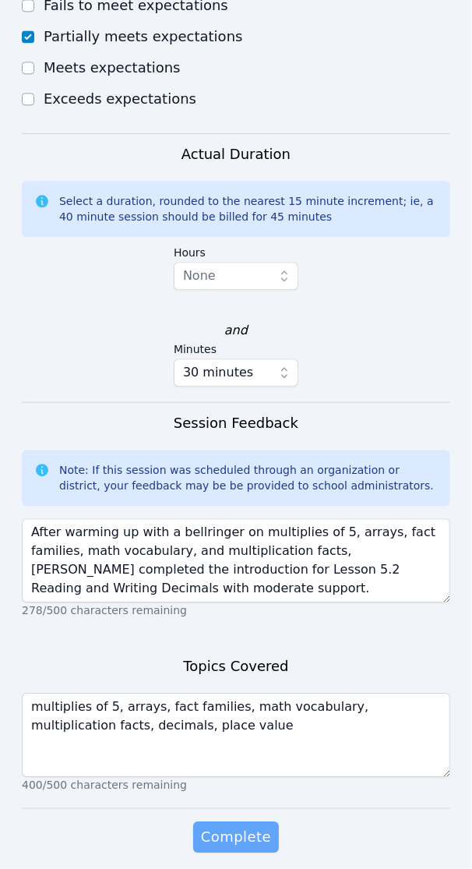
click at [228, 826] on span "Complete" at bounding box center [236, 837] width 70 height 22
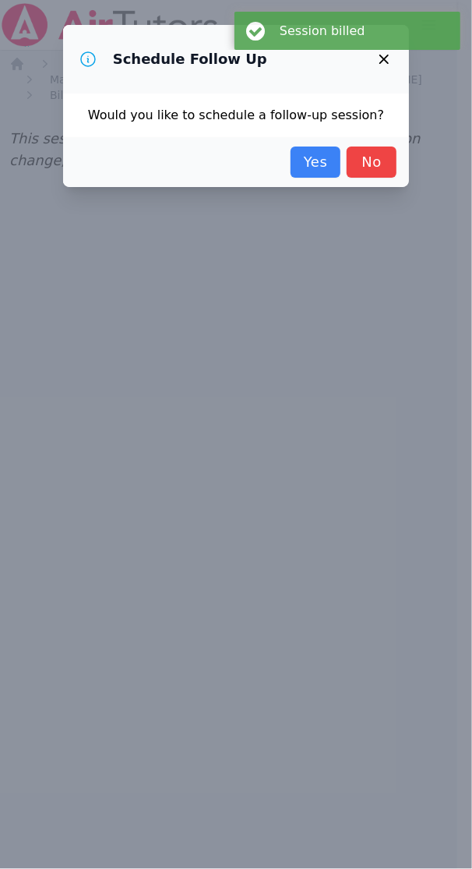
scroll to position [0, 0]
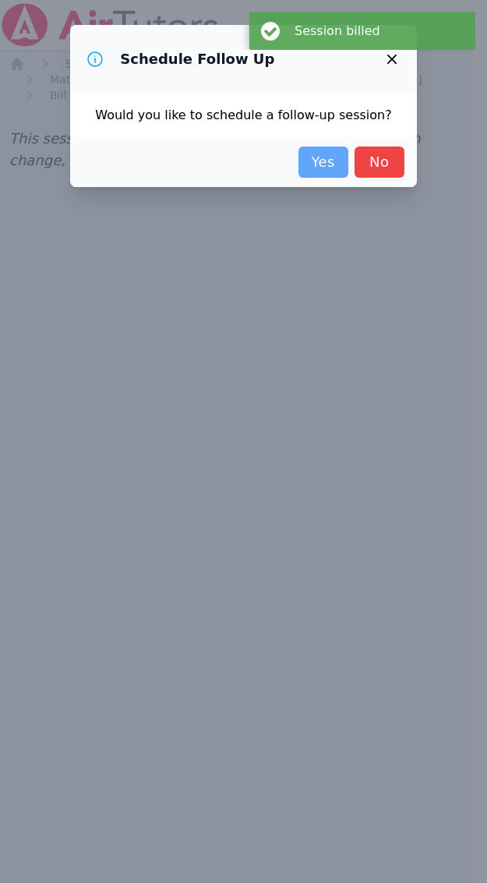
click at [309, 152] on link "Yes" at bounding box center [324, 162] width 50 height 31
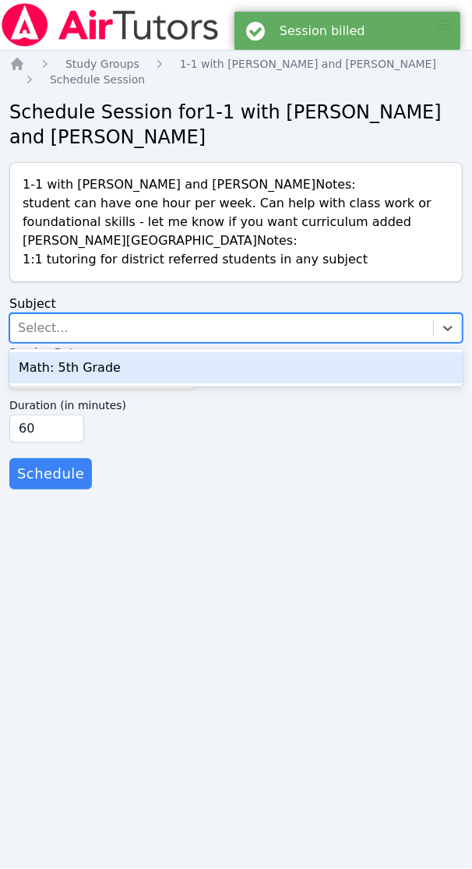
click at [143, 325] on div "Select..." at bounding box center [221, 328] width 423 height 28
click at [87, 363] on div "Math: 5th Grade" at bounding box center [236, 367] width 454 height 31
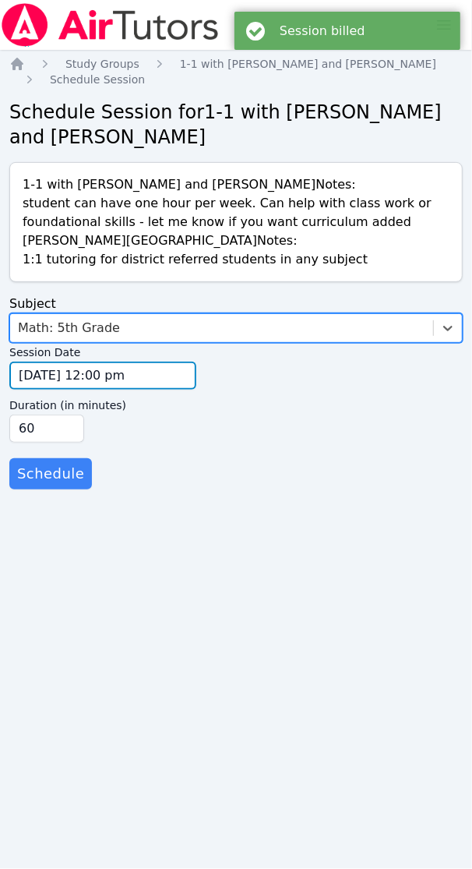
click at [36, 372] on input "[DATE] 12:00 pm" at bounding box center [102, 376] width 187 height 28
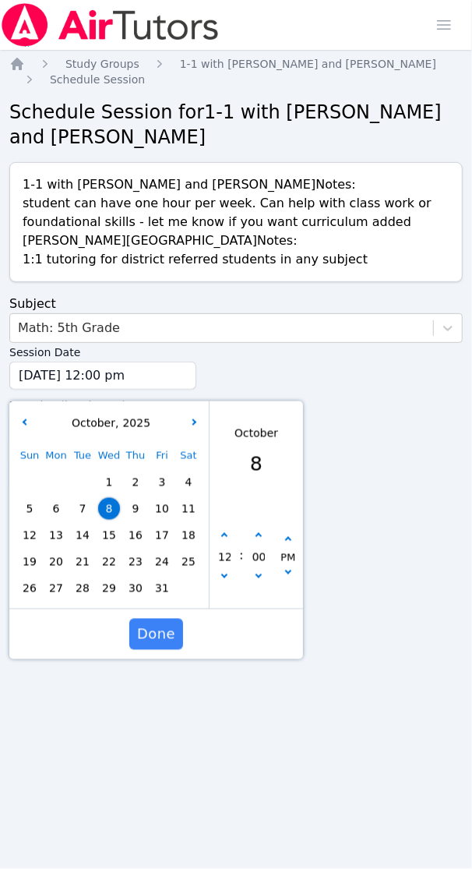
click at [61, 534] on span "13" at bounding box center [56, 536] width 22 height 22
click at [222, 534] on button "button" at bounding box center [225, 537] width 16 height 16
type input "[DATE] 01:00 pm"
type input "01"
click at [222, 534] on button "button" at bounding box center [225, 537] width 16 height 16
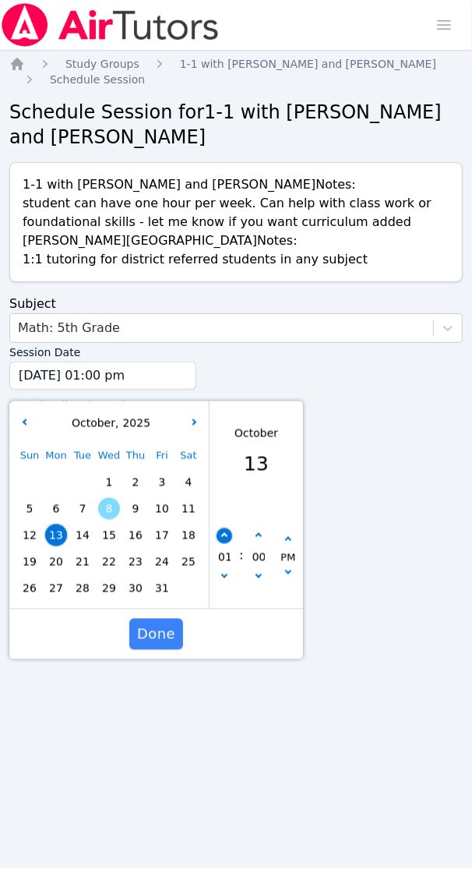
type input "[DATE] 02:00 pm"
type input "02"
click at [222, 534] on button "button" at bounding box center [225, 537] width 16 height 16
type input "[DATE] 03:00 pm"
type input "03"
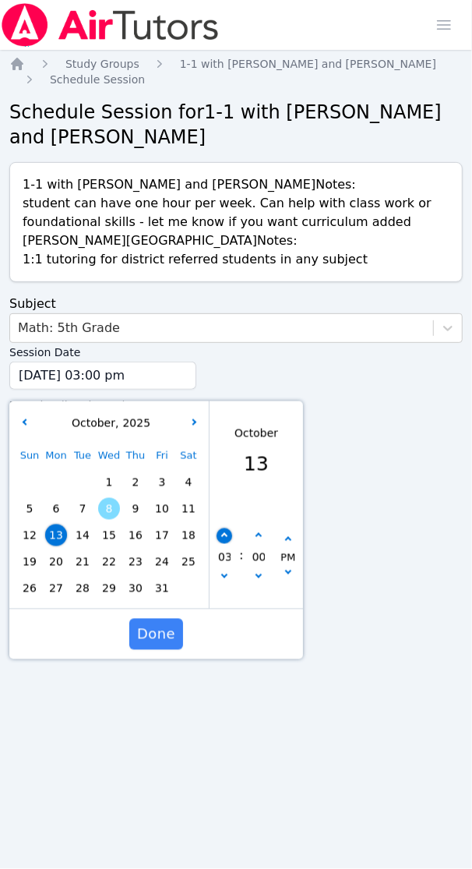
click at [222, 534] on button "button" at bounding box center [225, 537] width 16 height 16
type input "[DATE] 04:00 pm"
type input "04"
click at [222, 534] on button "button" at bounding box center [225, 537] width 16 height 16
type input "[DATE] 05:00 pm"
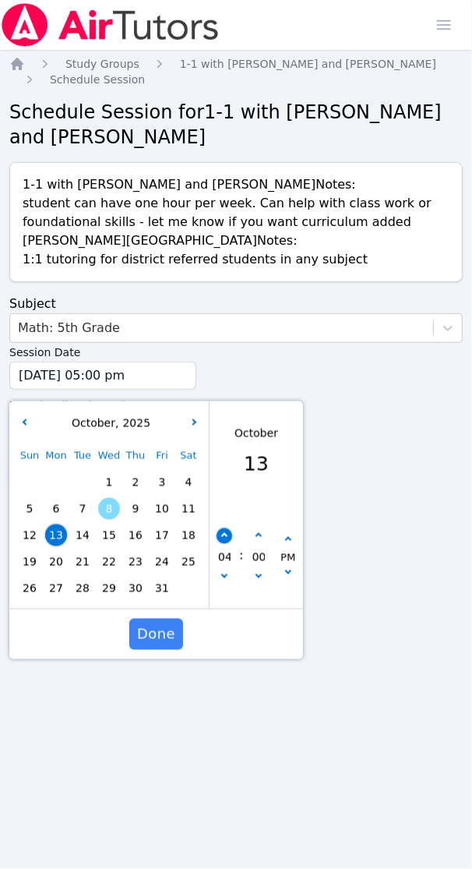
type input "05"
click at [222, 534] on button "button" at bounding box center [225, 537] width 16 height 16
type input "[DATE] 06:00 pm"
type input "06"
click at [222, 534] on button "button" at bounding box center [225, 537] width 16 height 16
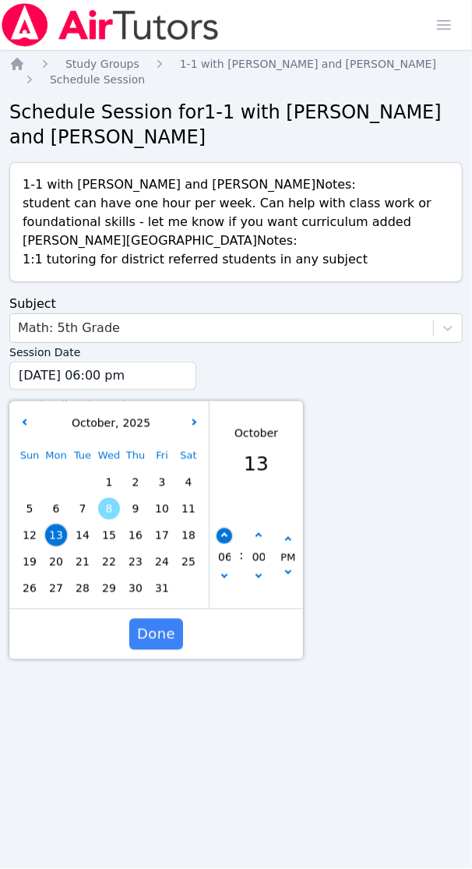
type input "[DATE] 07:00 pm"
type input "07"
click at [222, 534] on button "button" at bounding box center [225, 537] width 16 height 16
type input "[DATE] 08:00 pm"
type input "08"
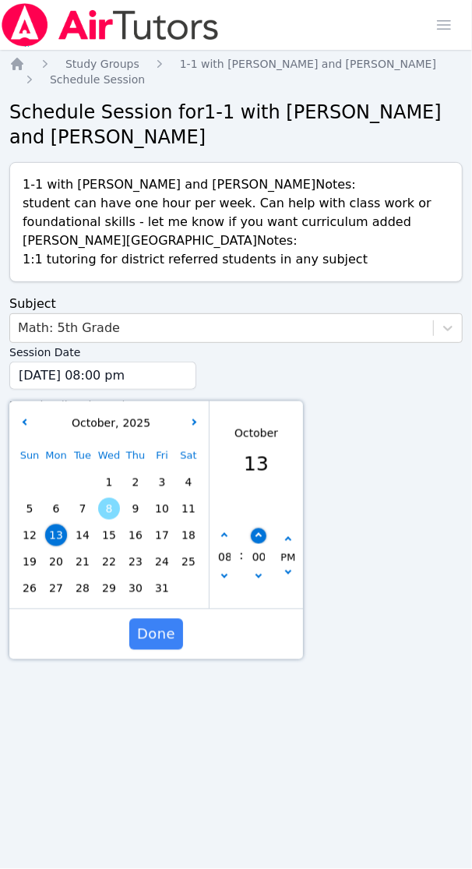
click at [255, 535] on icon "button" at bounding box center [258, 536] width 6 height 6
type input "[DATE] 08:05 pm"
type input "05"
click at [255, 535] on icon "button" at bounding box center [258, 536] width 6 height 6
type input "[DATE] 08:10 pm"
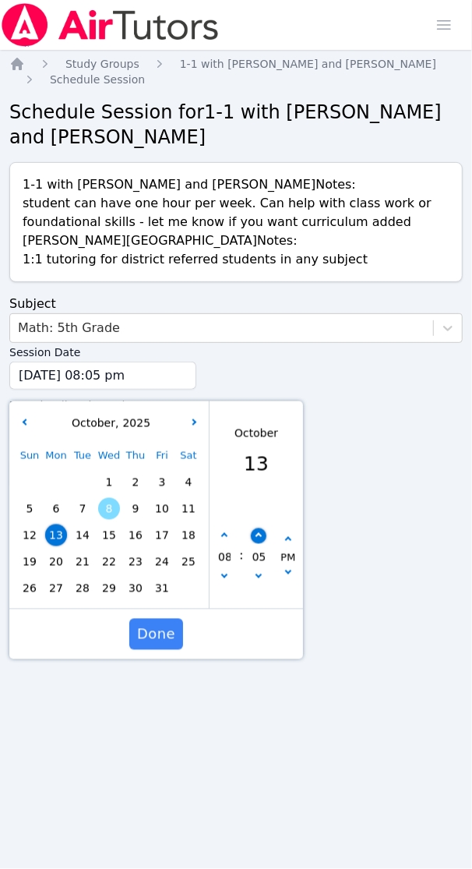
type input "10"
click at [255, 535] on icon "button" at bounding box center [258, 536] width 6 height 6
type input "[DATE] 08:15 pm"
type input "15"
click at [255, 535] on icon "button" at bounding box center [258, 536] width 6 height 6
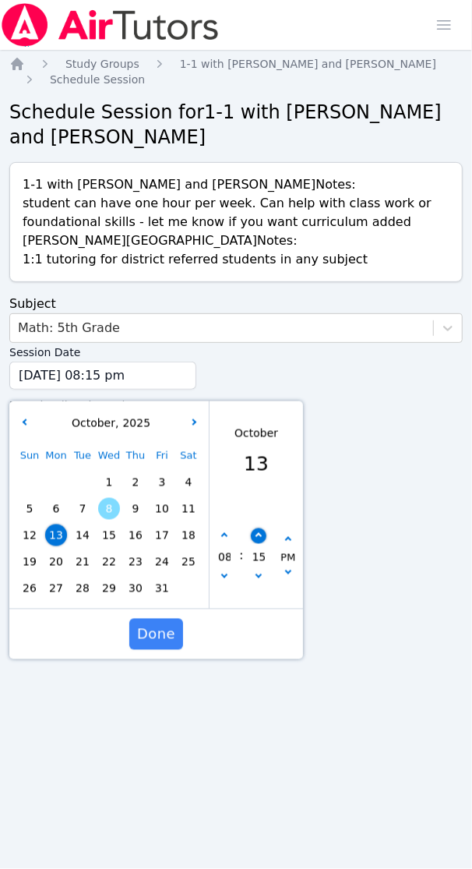
type input "[DATE] 08:20 pm"
type input "20"
click at [255, 534] on button "button" at bounding box center [259, 537] width 16 height 16
type input "[DATE] 08:25 pm"
type input "25"
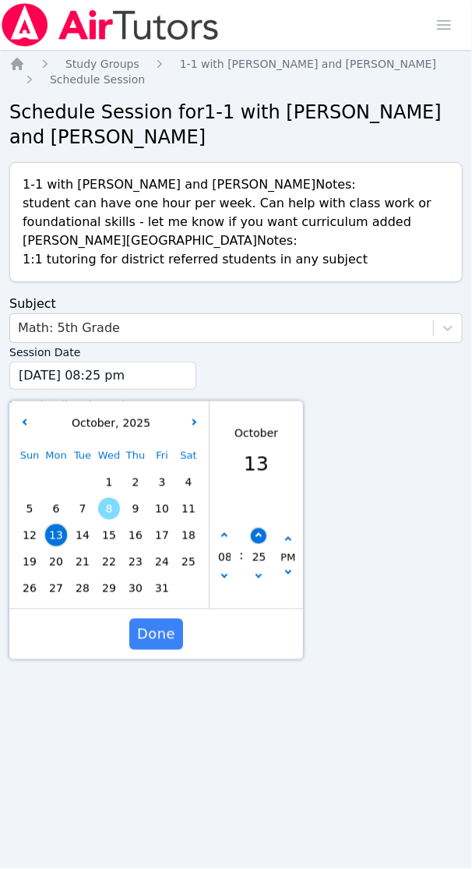
click at [255, 534] on button "button" at bounding box center [259, 537] width 16 height 16
type input "[DATE] 08:30 pm"
type input "30"
click at [168, 633] on span "Done" at bounding box center [156, 635] width 38 height 22
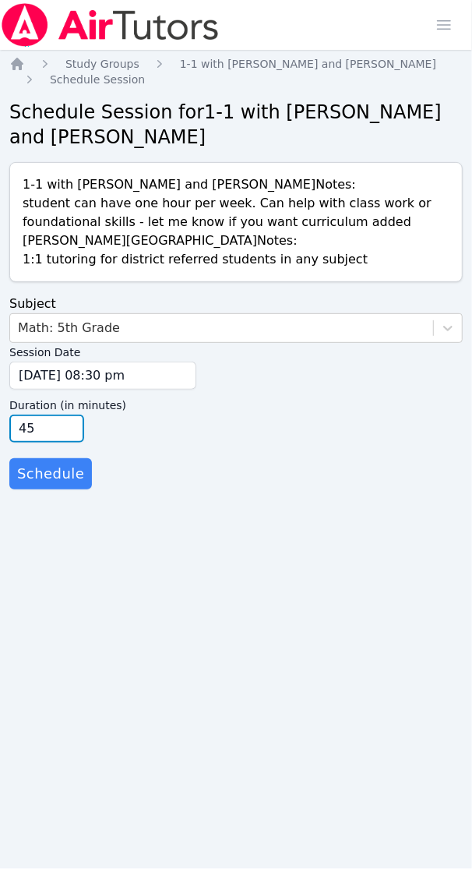
click at [69, 433] on input "45" at bounding box center [46, 429] width 75 height 28
type input "30"
click at [69, 433] on input "30" at bounding box center [46, 429] width 75 height 28
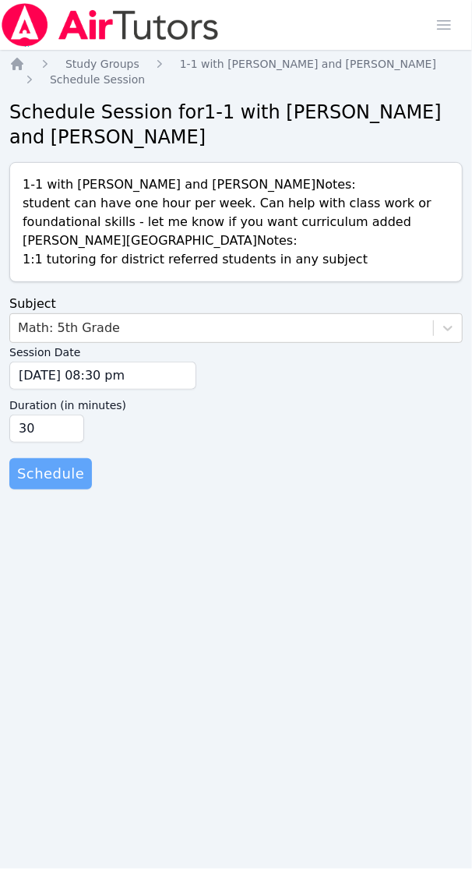
click at [60, 476] on span "Schedule" at bounding box center [50, 474] width 67 height 22
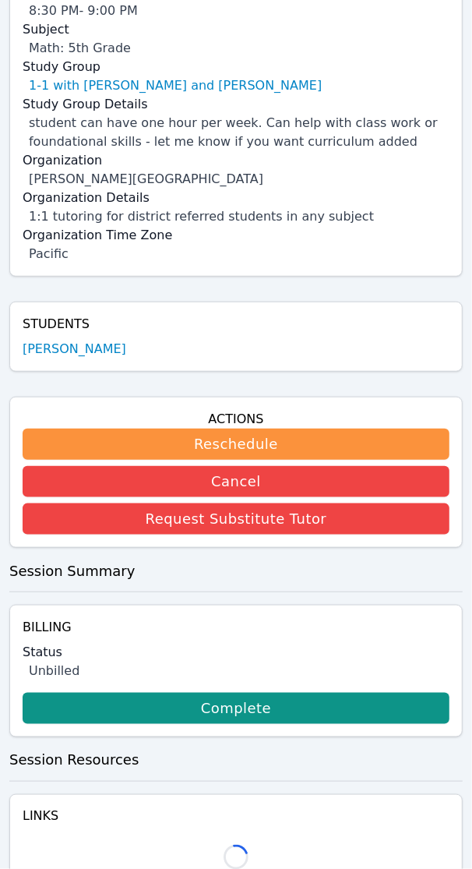
scroll to position [207, 0]
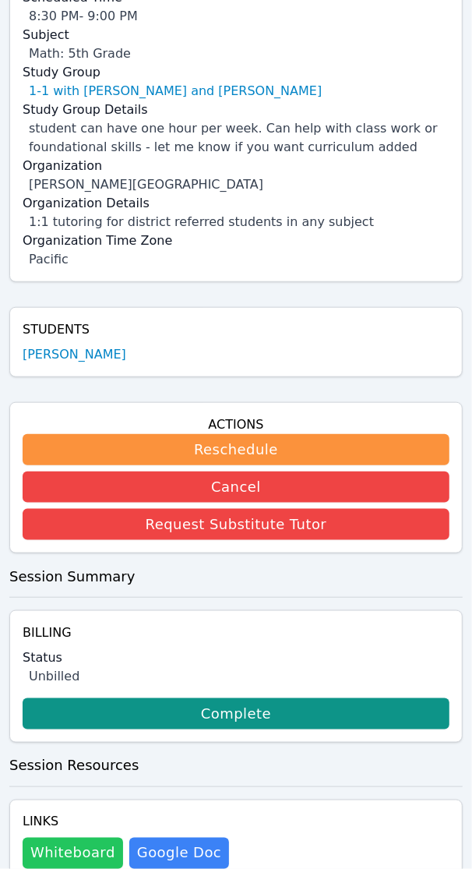
click at [75, 843] on button "Whiteboard" at bounding box center [73, 853] width 101 height 31
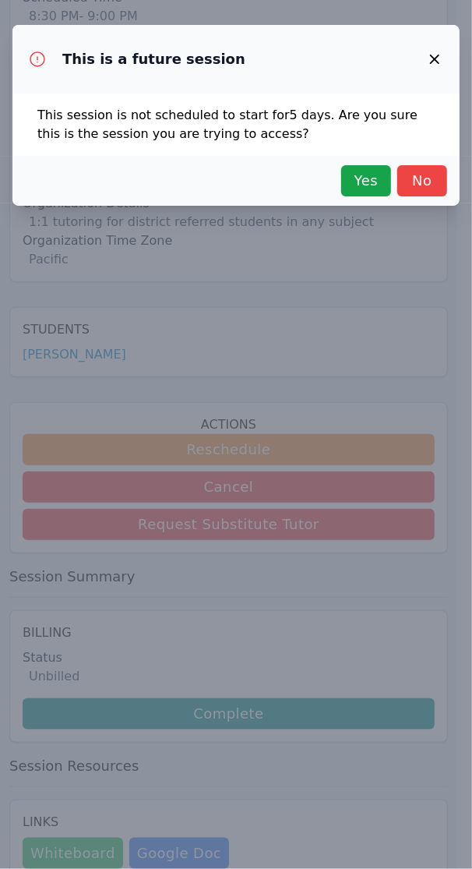
scroll to position [192, 0]
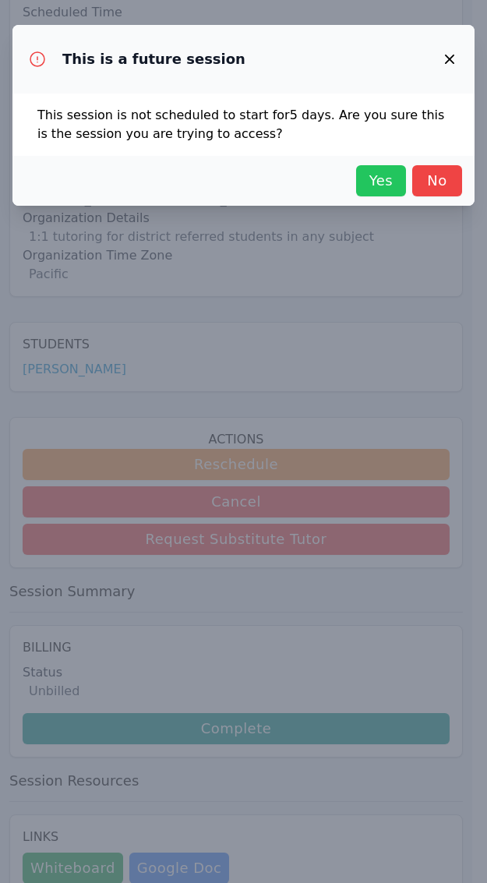
click at [380, 179] on span "Yes" at bounding box center [381, 181] width 34 height 22
